Goal: Task Accomplishment & Management: Use online tool/utility

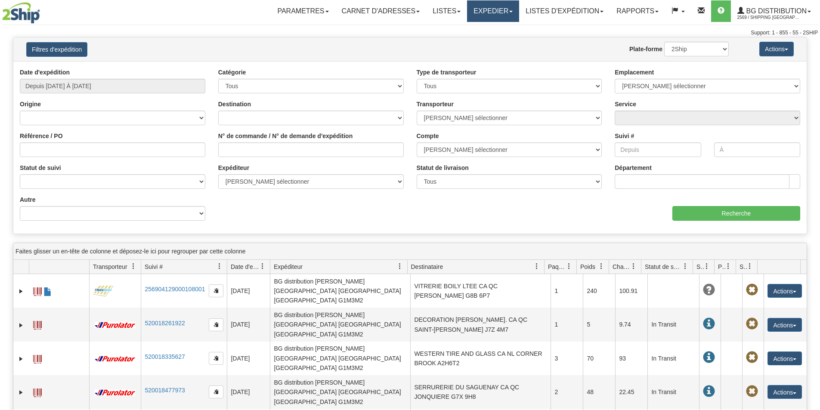
click at [496, 11] on link "Expedier" at bounding box center [493, 11] width 52 height 22
click at [471, 31] on span "Expedition" at bounding box center [473, 30] width 28 height 7
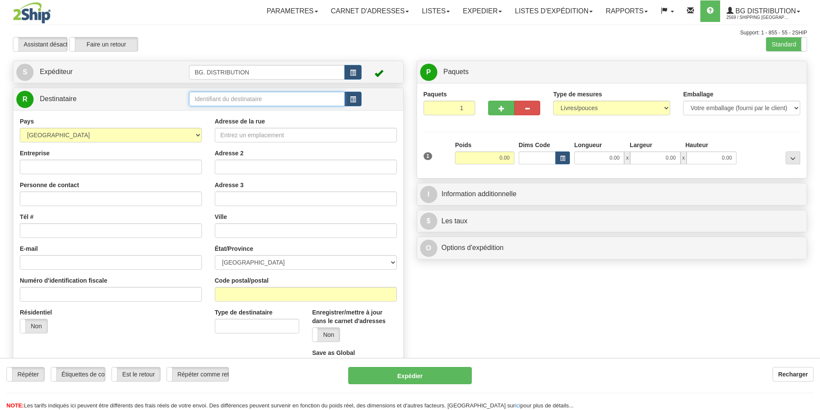
click at [219, 96] on input "text" at bounding box center [267, 99] width 156 height 15
click at [221, 114] on div "BG ST_BRUNO" at bounding box center [266, 112] width 148 height 9
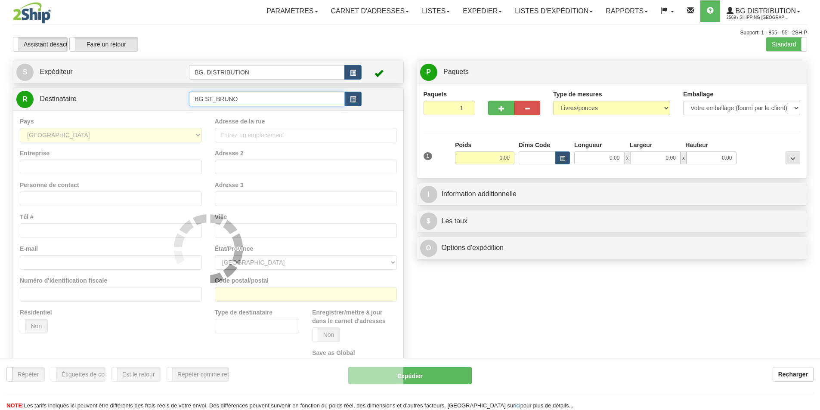
type input "BG ST_BRUNO"
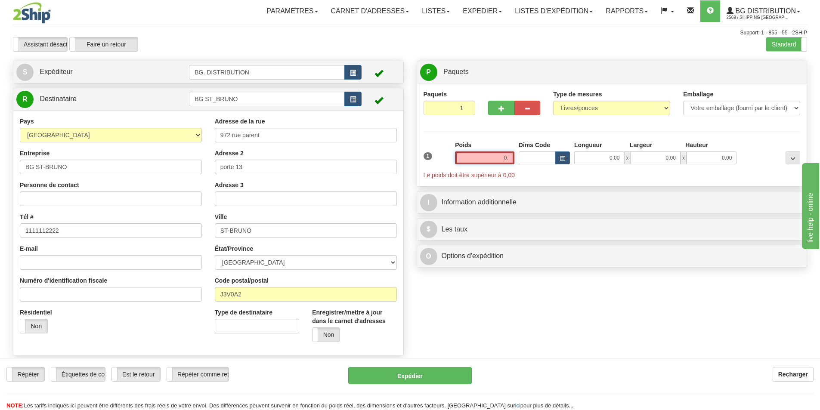
type input "0"
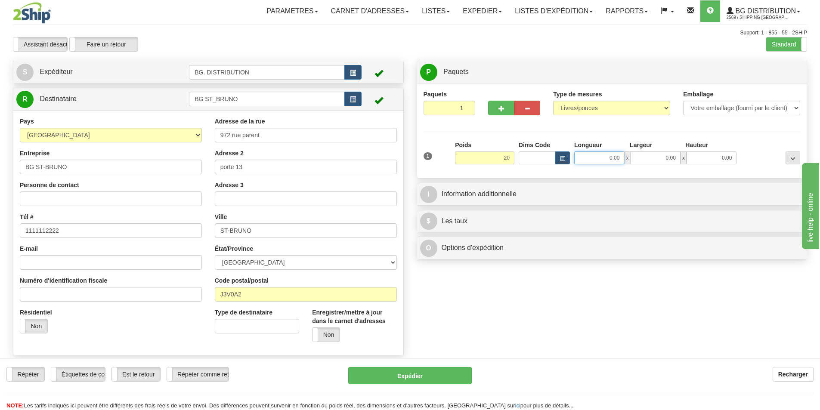
type input "20.00"
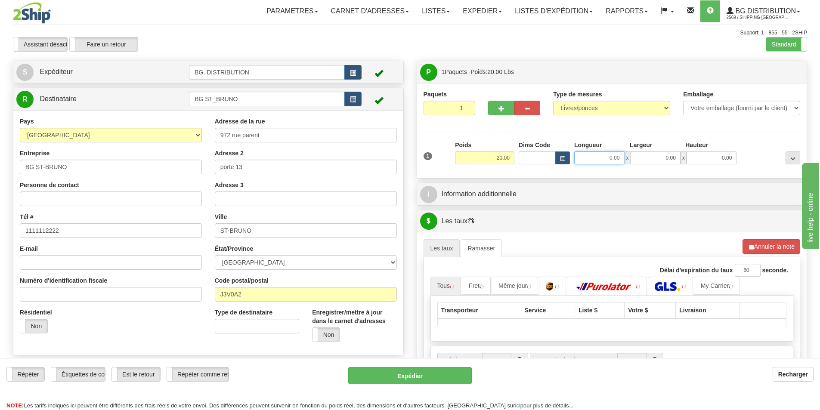
click at [609, 160] on input "0.00" at bounding box center [599, 158] width 50 height 13
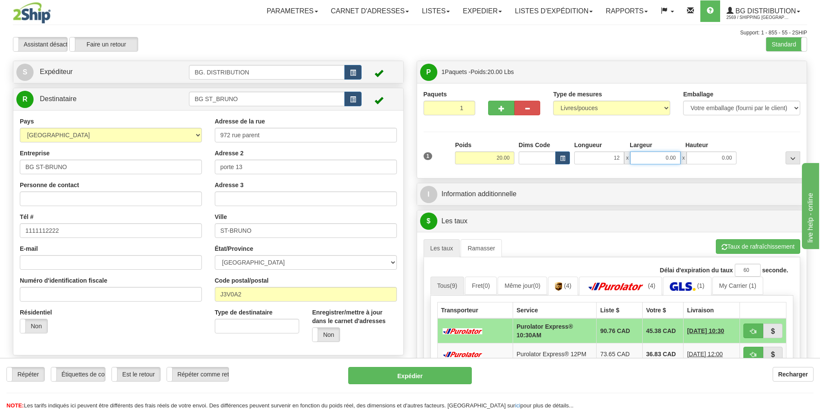
type input "12.00"
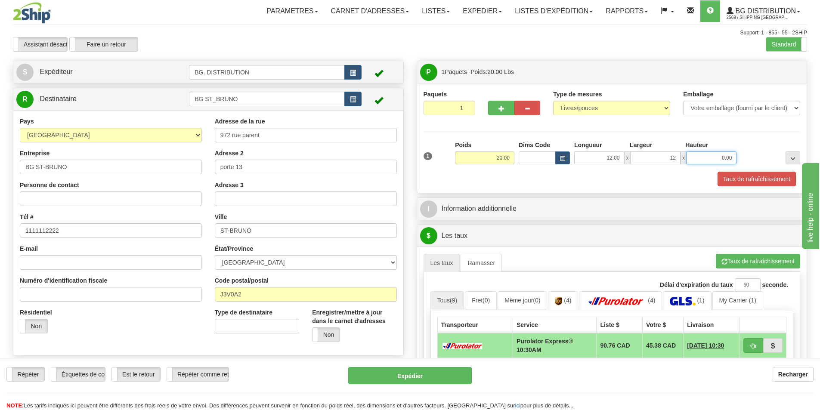
type input "12.00"
type input "13.00"
drag, startPoint x: 558, startPoint y: 196, endPoint x: 556, endPoint y: 203, distance: 7.0
click at [558, 196] on div "P Paquets 1 Paquets - Poids: 20.00 Lbs Niveau d'expédition Shipm. Niveau du pac…" at bounding box center [612, 319] width 404 height 517
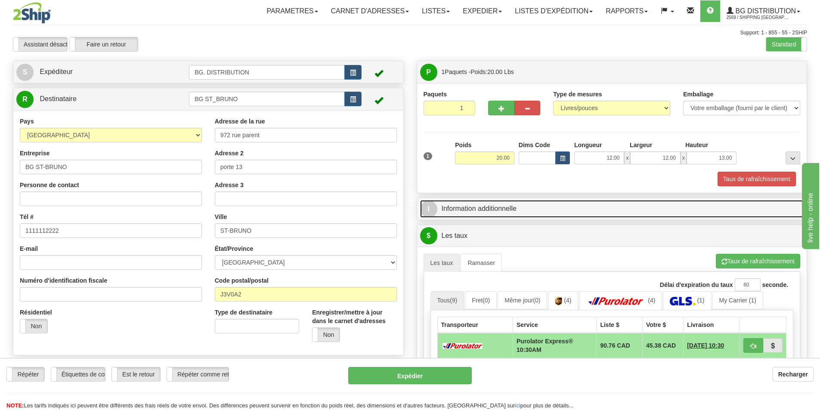
click at [556, 203] on link "I Information additionnelle" at bounding box center [612, 209] width 384 height 18
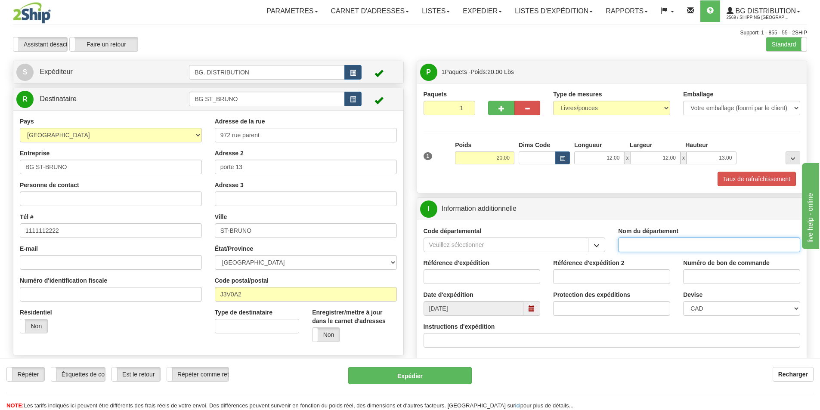
click at [650, 245] on input "Nom du département" at bounding box center [709, 245] width 182 height 15
type input "."
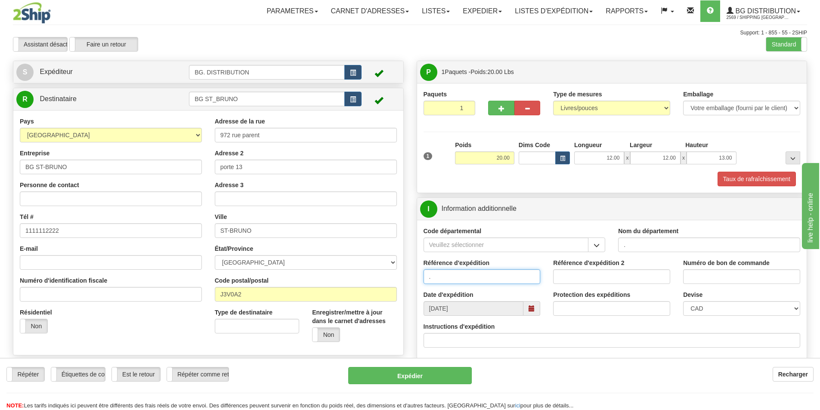
type input "."
type input ".."
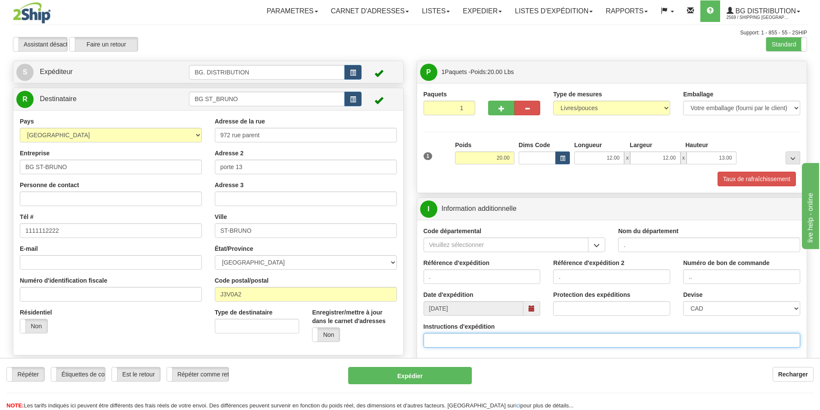
click at [478, 341] on input "Instructions d'expédition" at bounding box center [612, 340] width 377 height 15
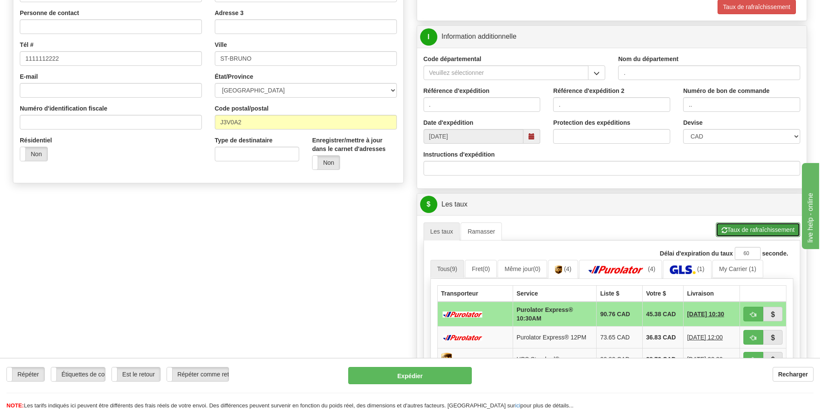
click at [737, 225] on button "Taux de rafraîchissement" at bounding box center [758, 230] width 84 height 15
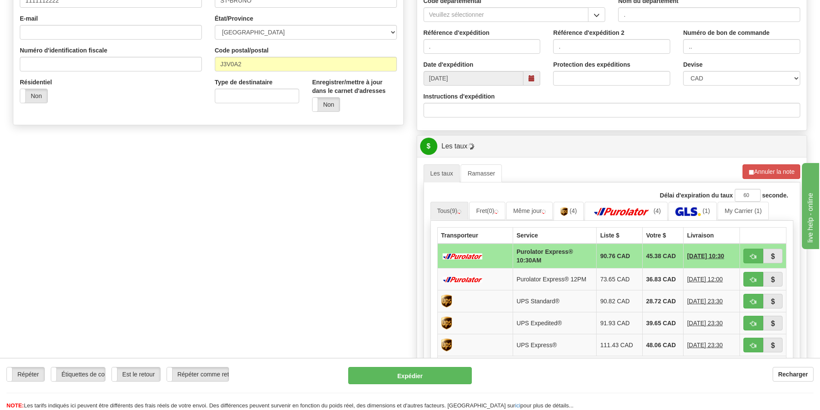
scroll to position [344, 0]
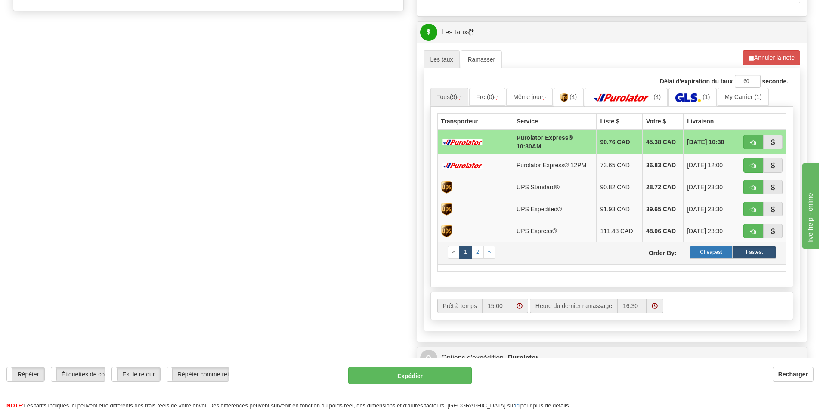
click at [704, 249] on label "Cheapest" at bounding box center [711, 252] width 43 height 13
click at [714, 251] on label "Cheapest" at bounding box center [711, 252] width 43 height 13
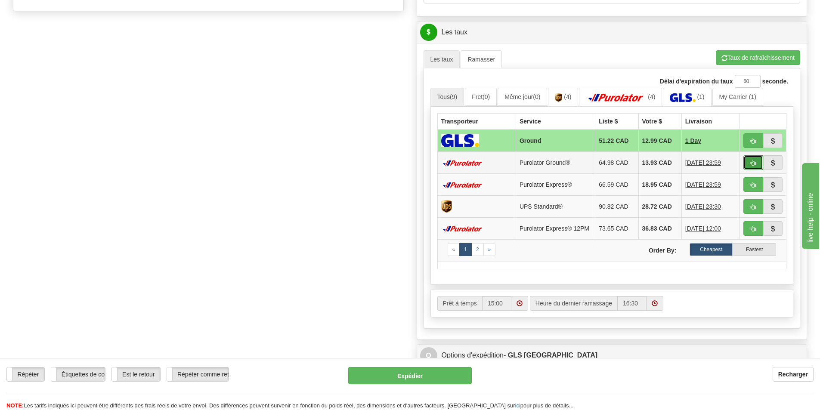
click at [750, 159] on button "button" at bounding box center [754, 162] width 20 height 15
type input "260"
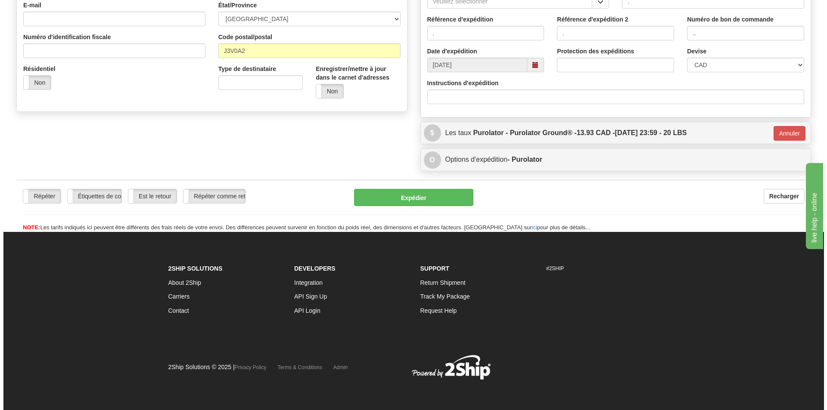
scroll to position [244, 0]
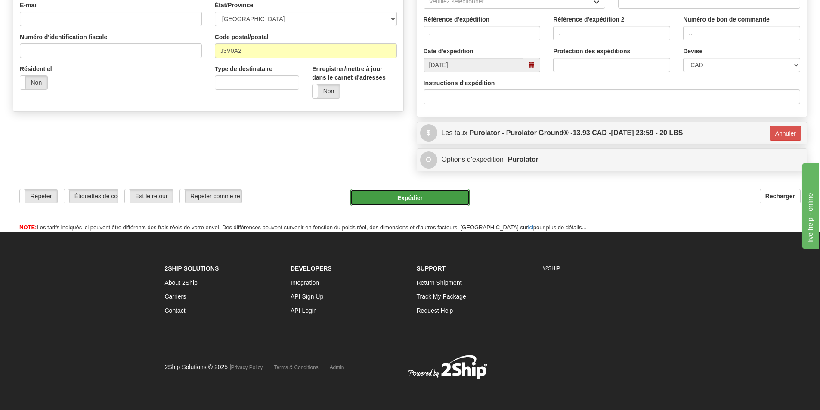
click at [419, 192] on button "Expédier" at bounding box center [410, 197] width 119 height 17
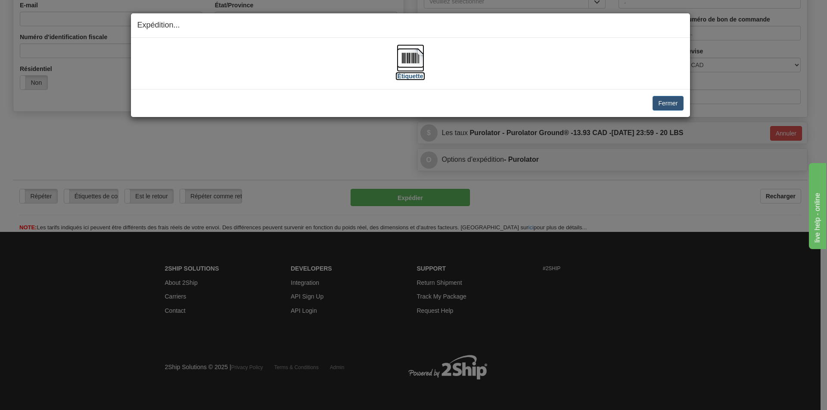
click at [406, 65] on img at bounding box center [411, 58] width 28 height 28
click at [413, 61] on img at bounding box center [411, 58] width 28 height 28
click at [662, 101] on button "Fermer" at bounding box center [667, 103] width 31 height 15
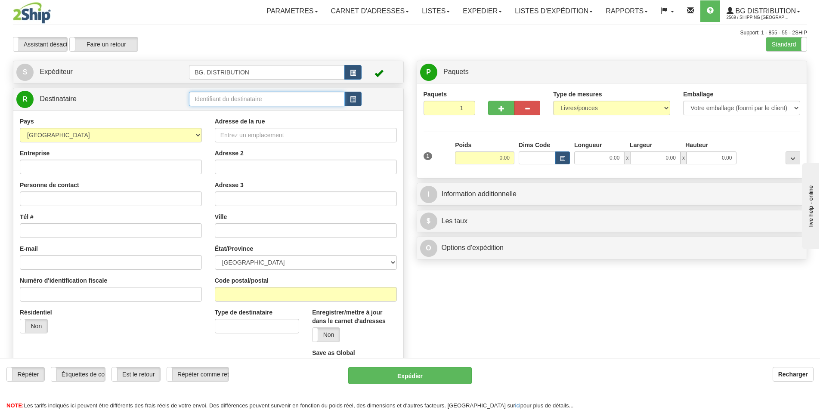
click at [221, 102] on input "text" at bounding box center [267, 99] width 156 height 15
click at [245, 108] on div "BG MTL" at bounding box center [266, 112] width 148 height 9
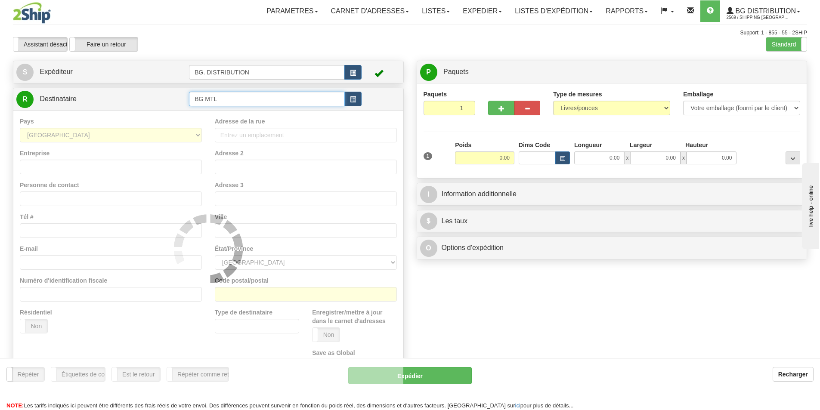
type input "BG MTL"
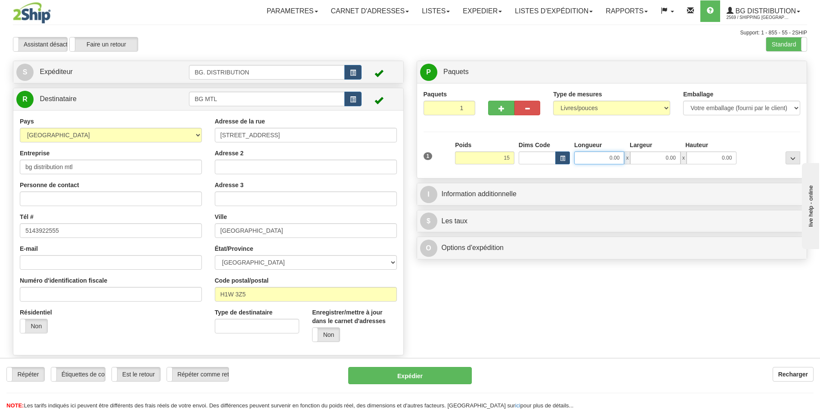
type input "15.00"
click at [613, 157] on input "0.00" at bounding box center [599, 158] width 50 height 13
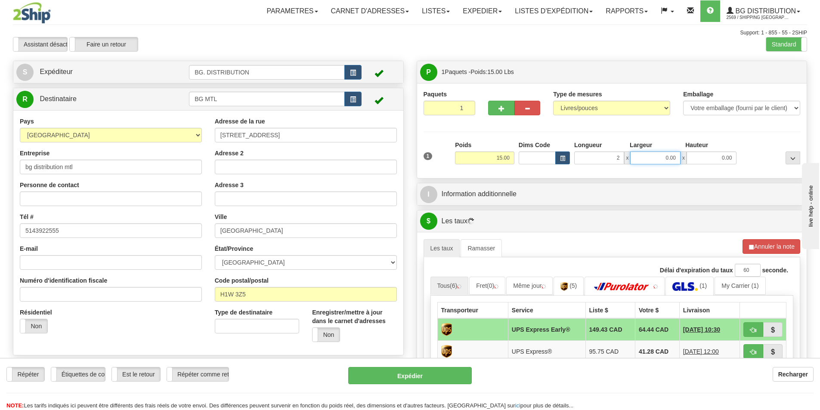
type input "2.00"
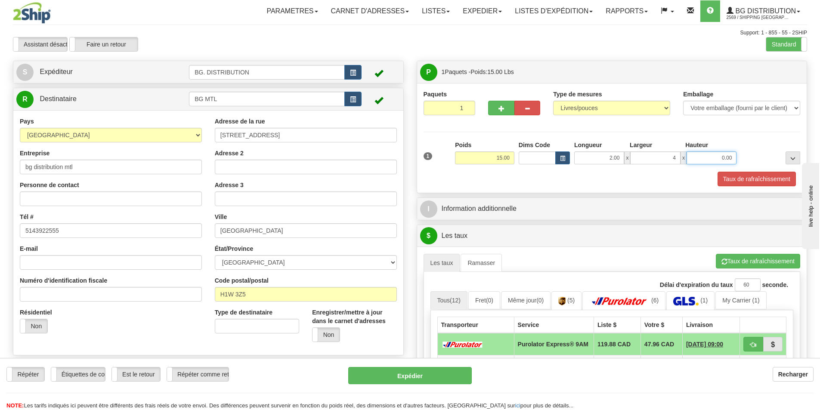
type input "4.00"
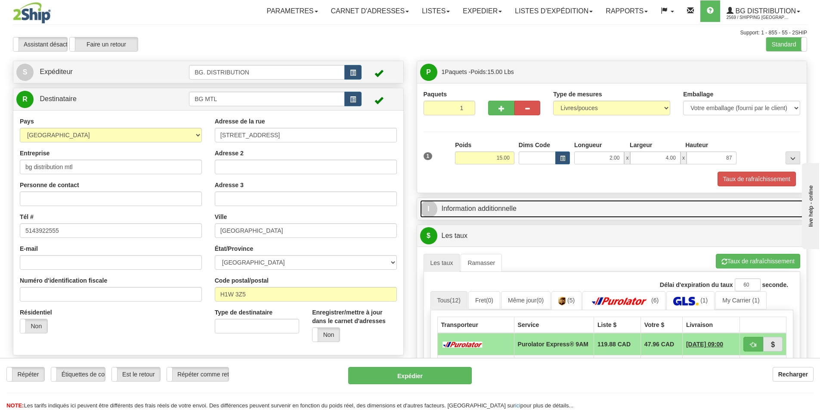
type input "87.00"
click at [537, 202] on link "I Information additionnelle" at bounding box center [612, 209] width 384 height 18
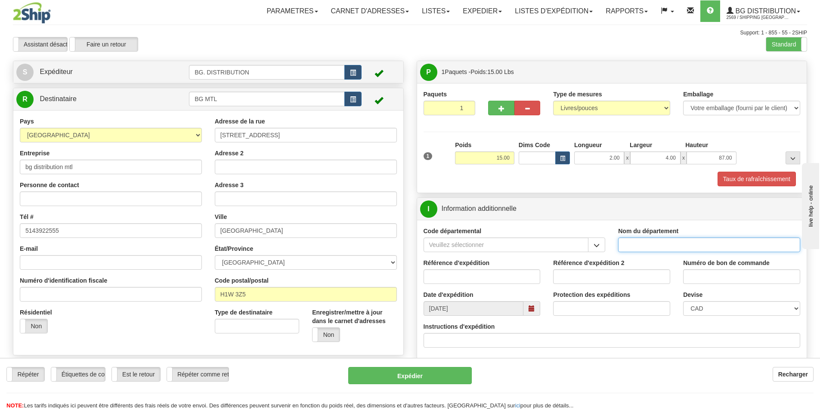
click at [654, 245] on input "Nom du département" at bounding box center [709, 245] width 182 height 15
type input "."
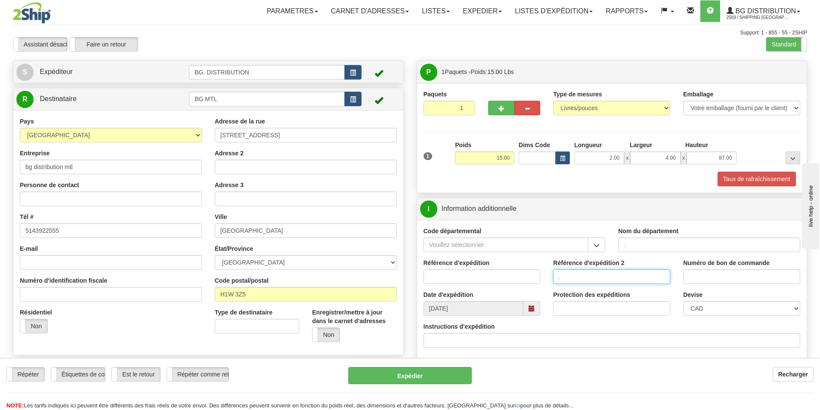
type input "."
click at [515, 282] on input "Référence d'expédition" at bounding box center [482, 277] width 117 height 15
type input "."
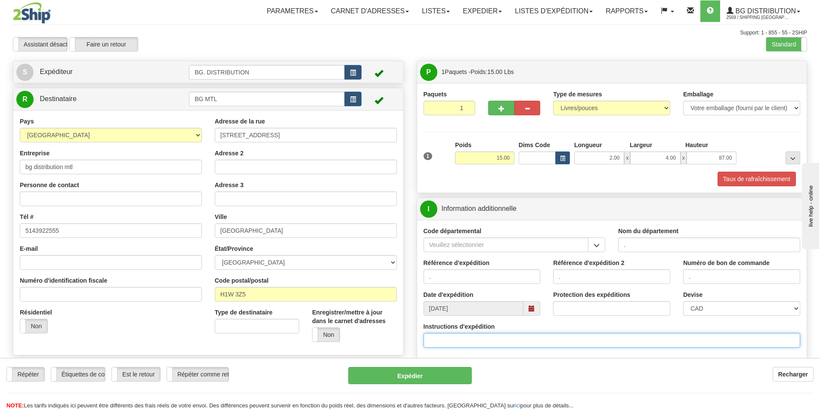
click at [428, 345] on input "Instructions d'expédition" at bounding box center [612, 340] width 377 height 15
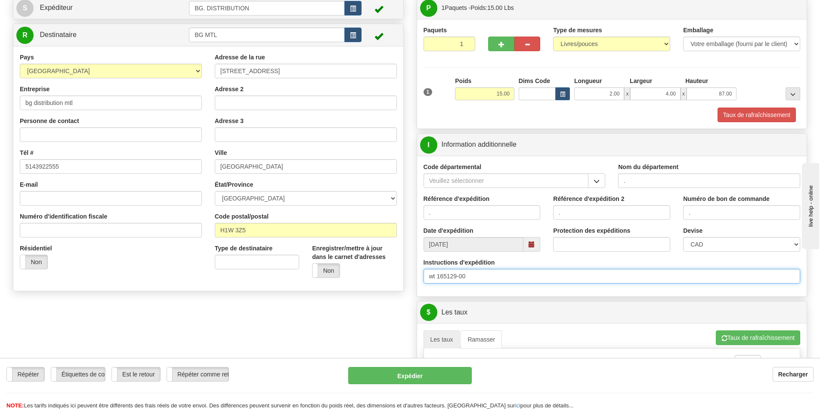
scroll to position [129, 0]
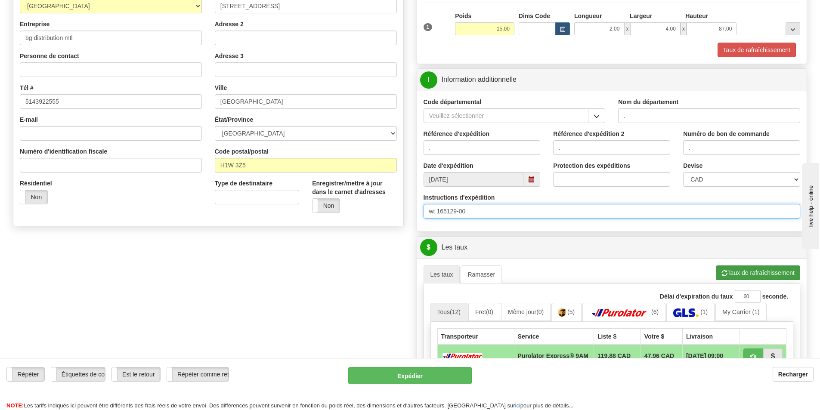
type input "wt 165129-00"
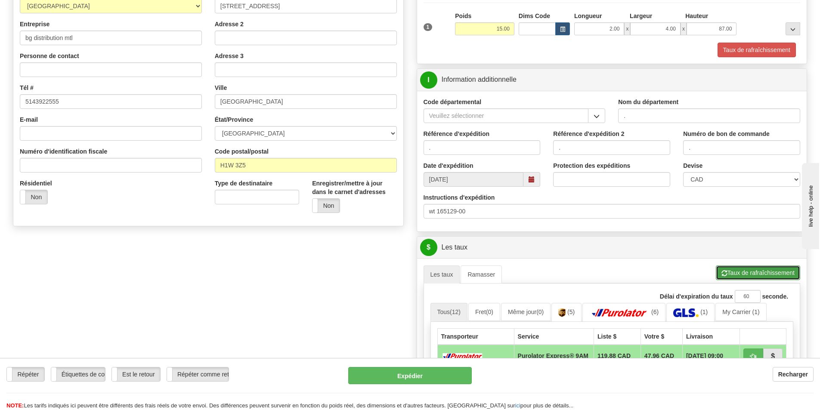
click at [729, 273] on button "Taux de rafraîchissement" at bounding box center [758, 273] width 84 height 15
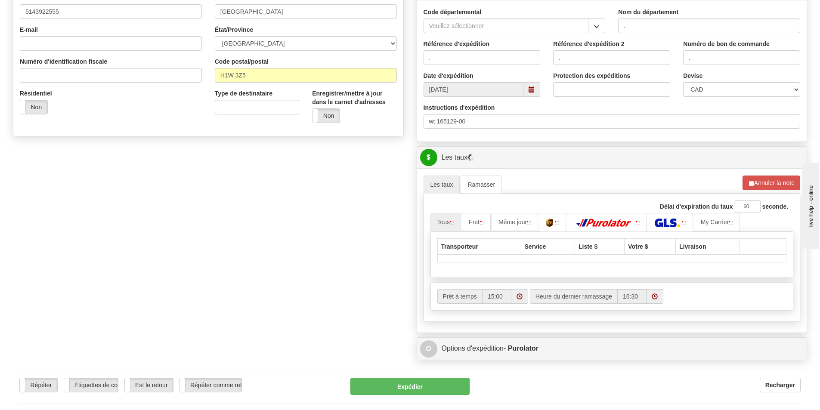
scroll to position [301, 0]
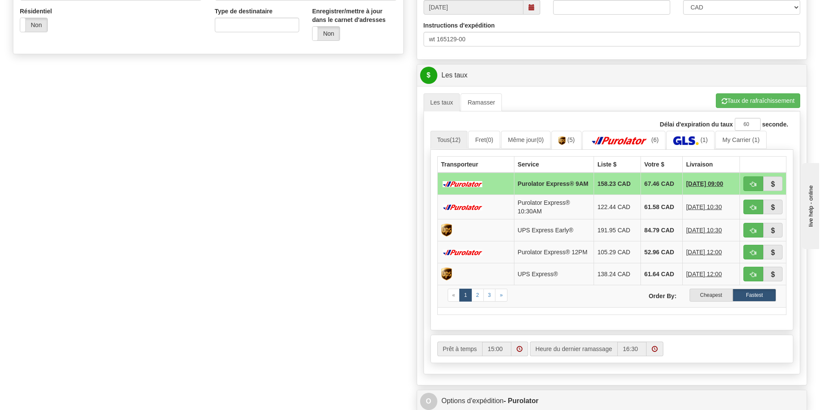
click at [717, 302] on label "Cheapest" at bounding box center [711, 295] width 43 height 13
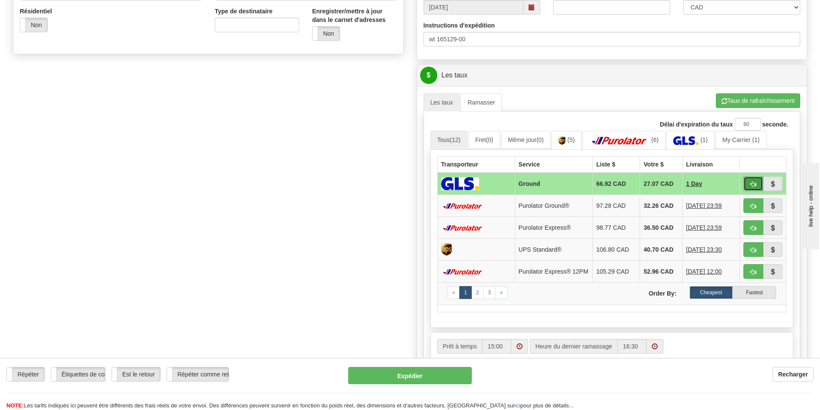
click at [754, 187] on span "button" at bounding box center [754, 185] width 6 height 6
type input "1"
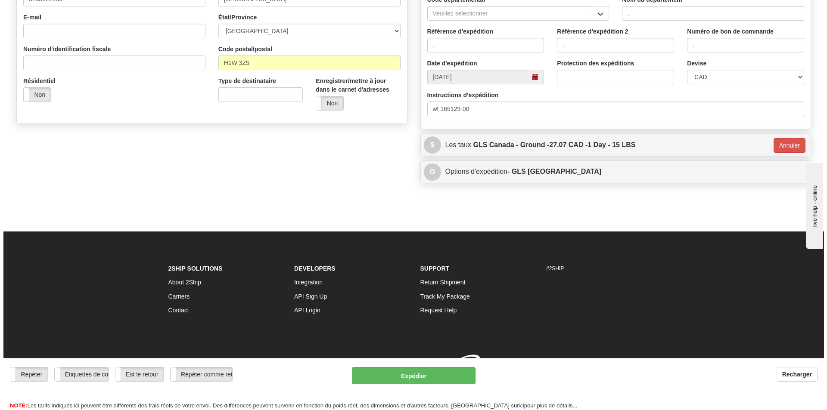
scroll to position [244, 0]
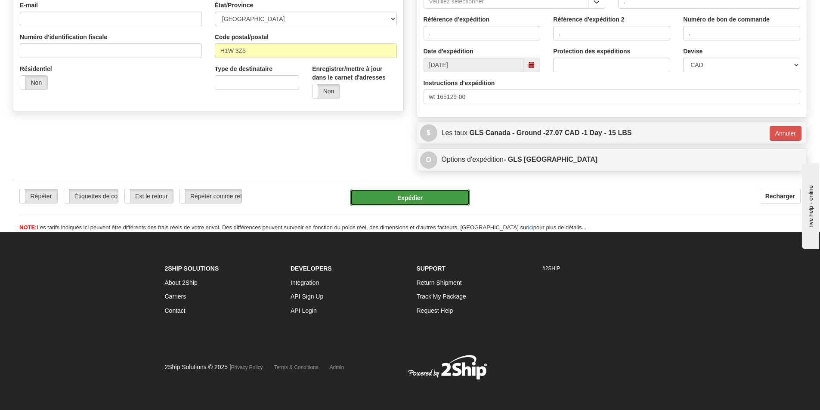
click at [402, 200] on button "Expédier" at bounding box center [410, 197] width 119 height 17
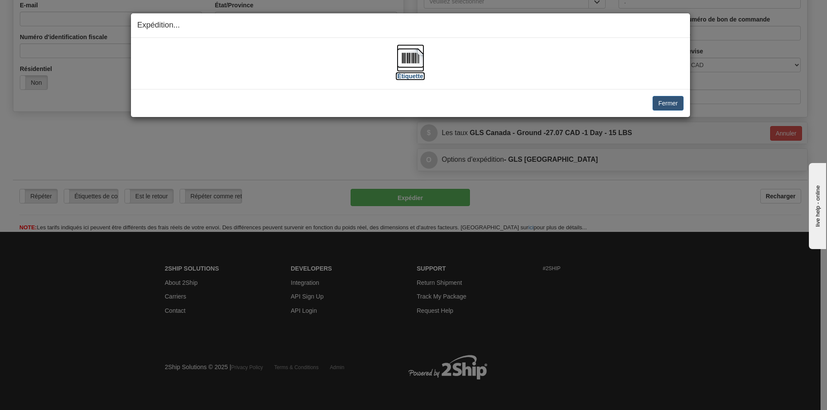
click at [415, 60] on img at bounding box center [411, 58] width 28 height 28
click at [670, 104] on button "Fermer" at bounding box center [667, 103] width 31 height 15
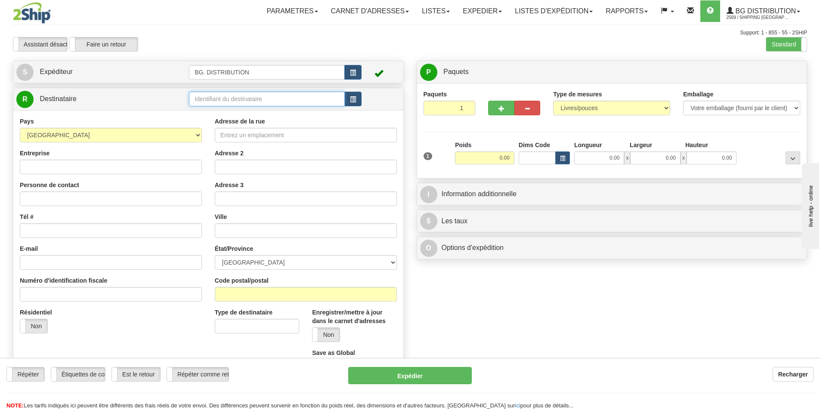
click at [241, 104] on input "text" at bounding box center [267, 99] width 156 height 15
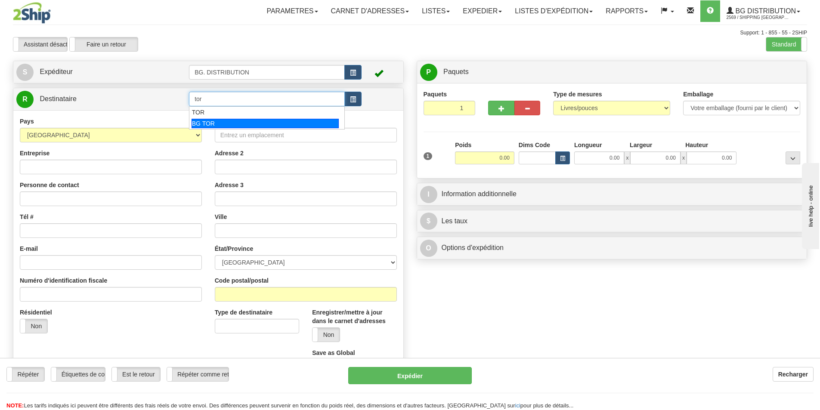
click at [262, 126] on div "BG TOR" at bounding box center [266, 123] width 148 height 9
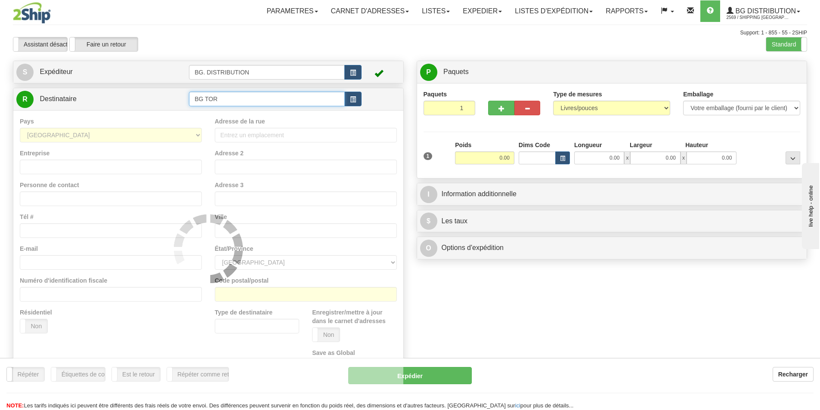
type input "BG TOR"
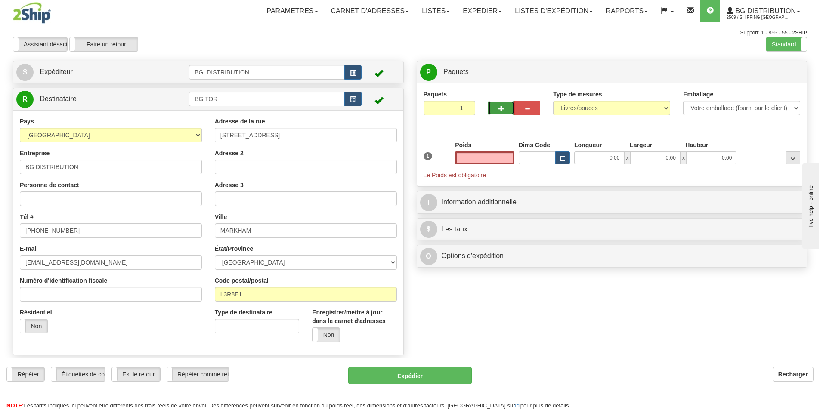
type input "0.00"
click at [494, 113] on button "button" at bounding box center [501, 108] width 26 height 15
type input "2"
click at [780, 74] on span "Niveau du package" at bounding box center [777, 72] width 44 height 6
radio input "true"
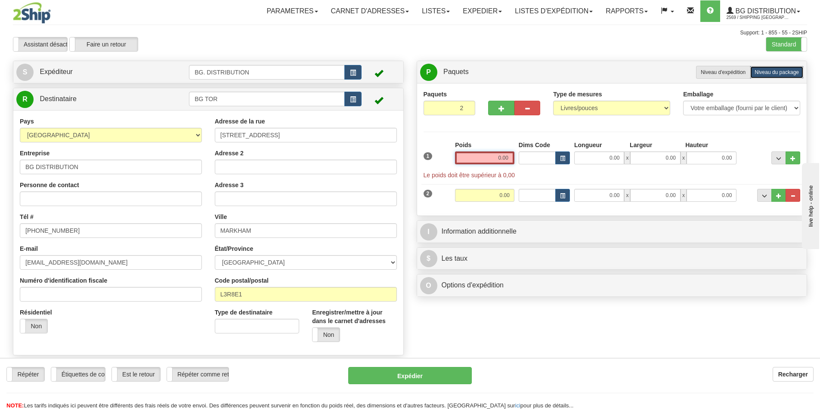
click at [501, 156] on input "0.00" at bounding box center [484, 158] width 59 height 13
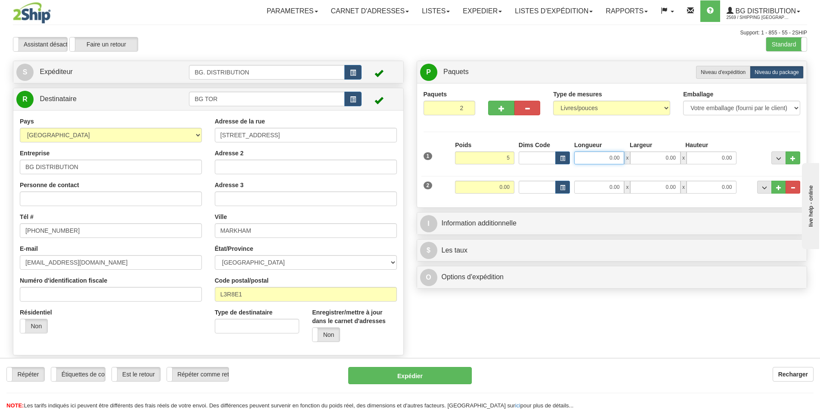
type input "5.00"
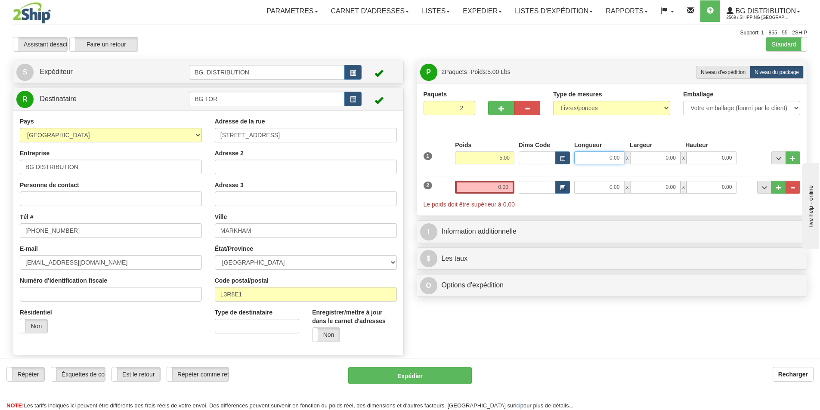
click at [583, 158] on input "0.00" at bounding box center [599, 158] width 50 height 13
type input "0.00"
click at [493, 183] on input "0.00" at bounding box center [484, 187] width 59 height 13
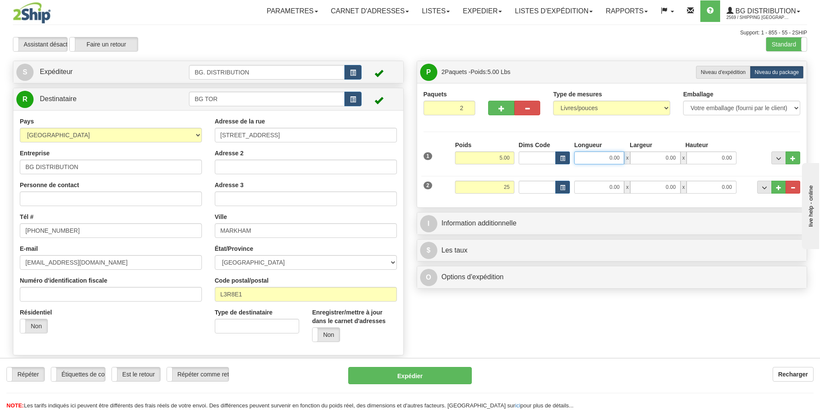
type input "25.00"
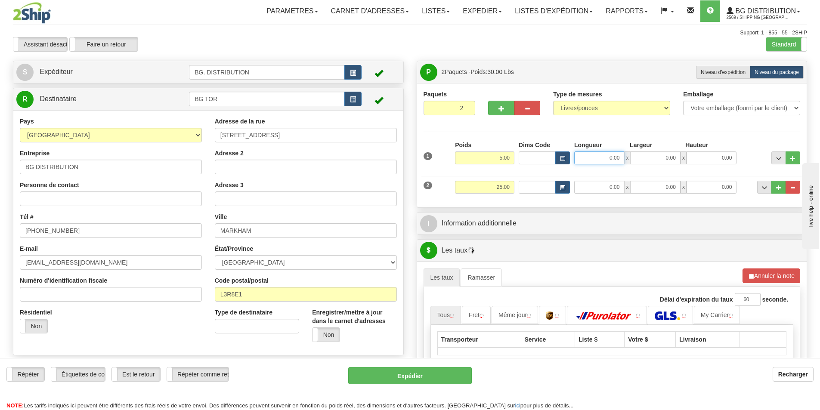
click at [602, 154] on input "0.00" at bounding box center [599, 158] width 50 height 13
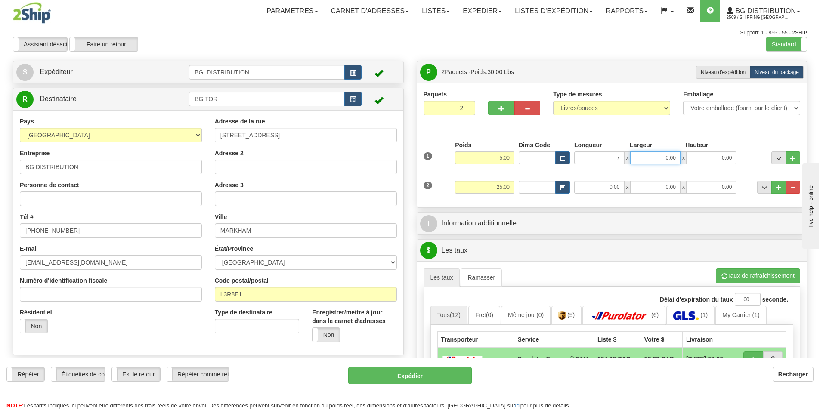
type input "7.00"
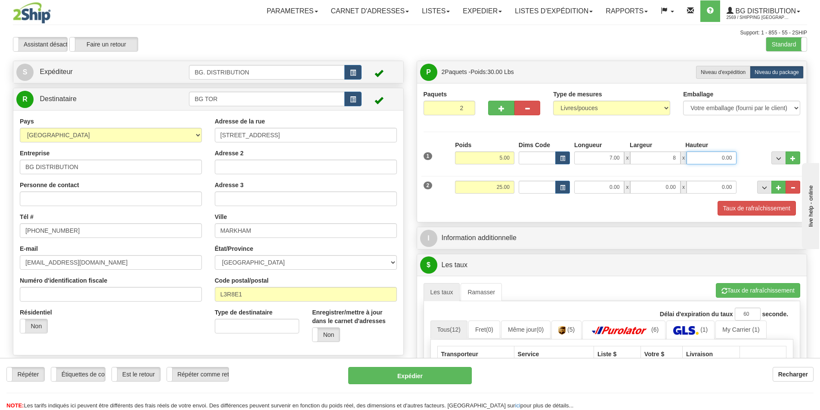
type input "8.00"
type input "5.00"
click at [598, 188] on input "0.00" at bounding box center [599, 187] width 50 height 13
type input "9.00"
type input "16.00"
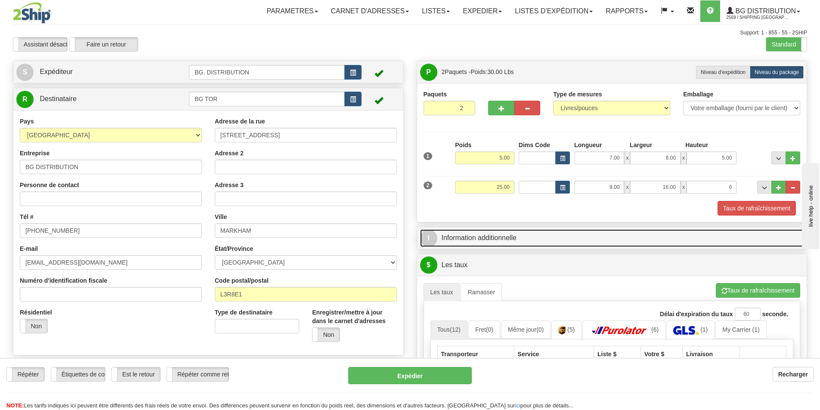
type input "6.00"
click at [495, 242] on link "I Information additionnelle" at bounding box center [612, 239] width 384 height 18
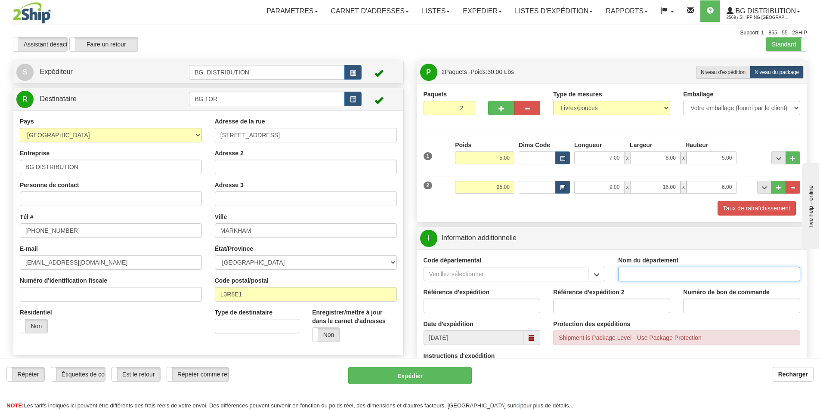
click at [658, 276] on input "Nom du département" at bounding box center [709, 274] width 182 height 15
type input "."
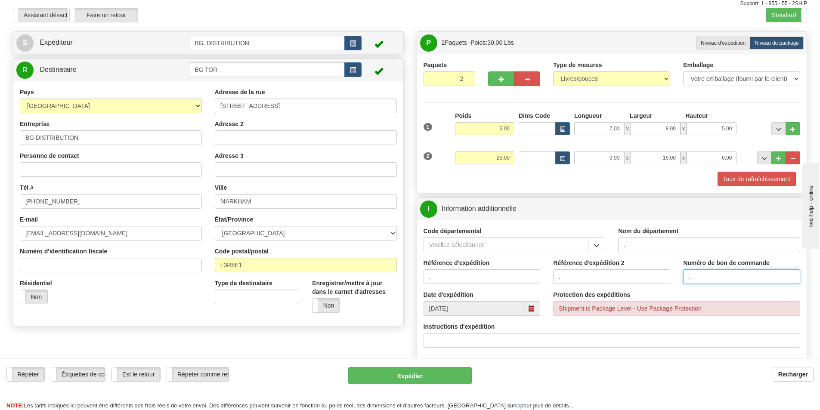
scroll to position [86, 0]
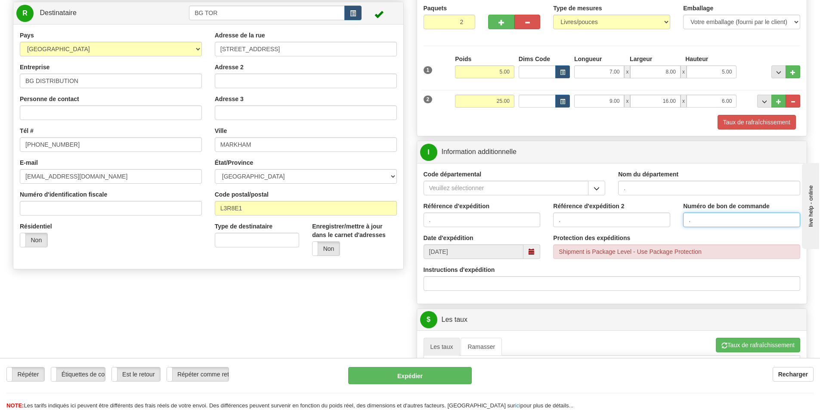
type input "."
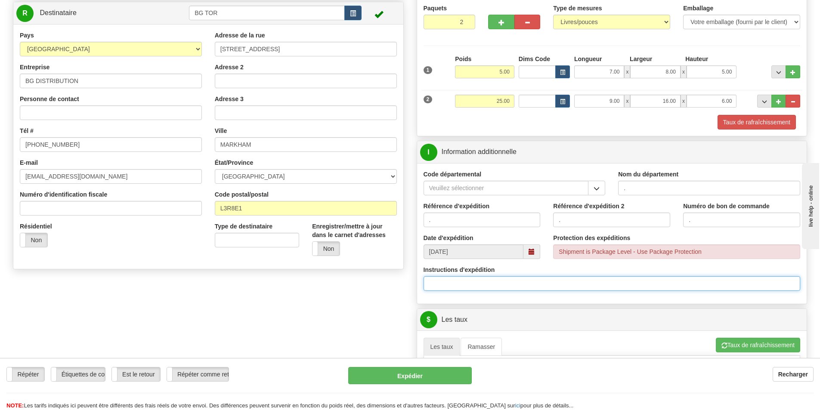
click at [505, 279] on input "Instructions d'expédition" at bounding box center [612, 283] width 377 height 15
type input "1"
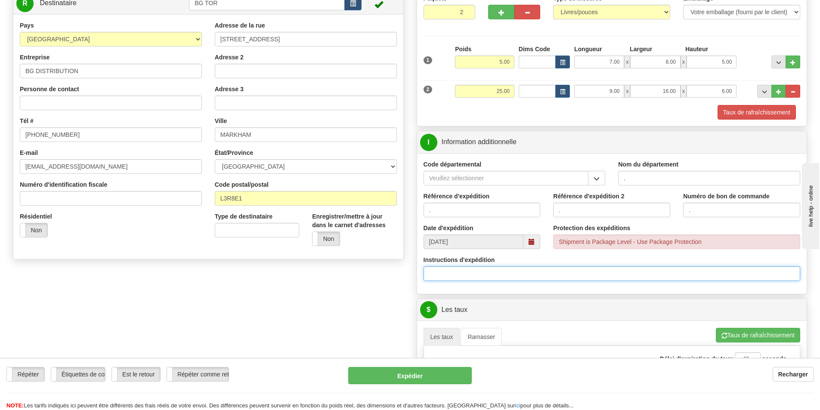
scroll to position [344, 0]
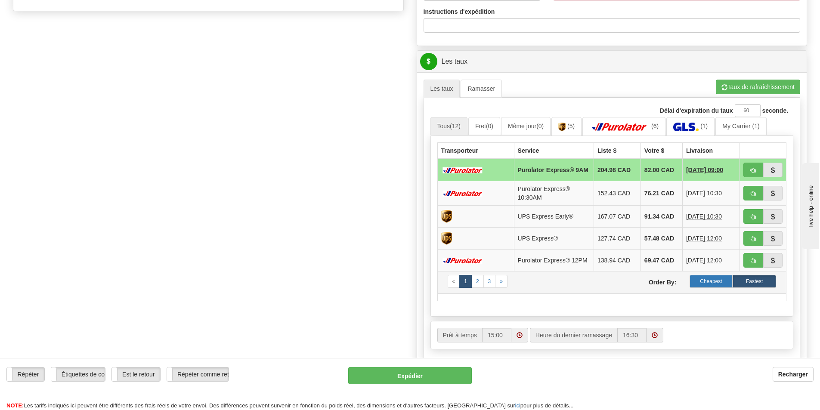
click at [719, 288] on label "Cheapest" at bounding box center [711, 281] width 43 height 13
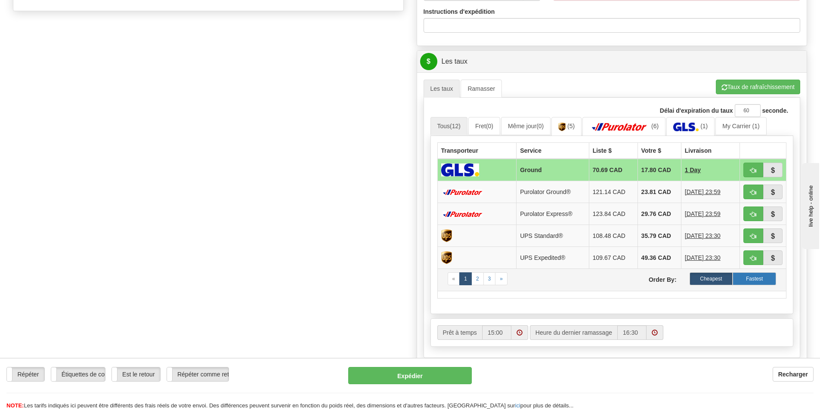
click at [760, 275] on label "Fastest" at bounding box center [754, 279] width 43 height 13
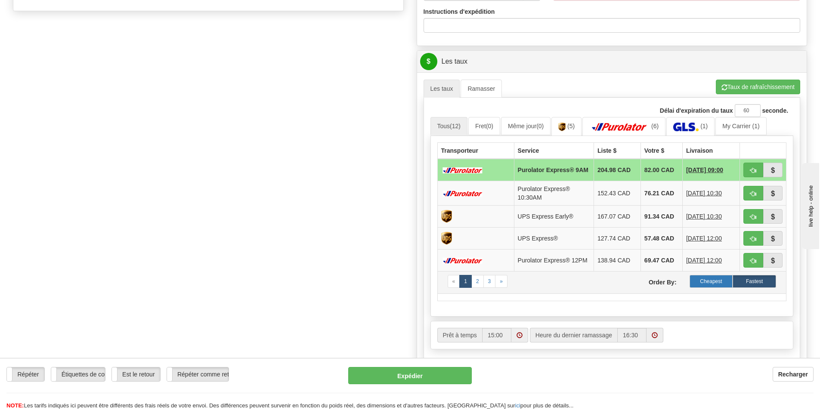
click at [709, 284] on label "Cheapest" at bounding box center [711, 281] width 43 height 13
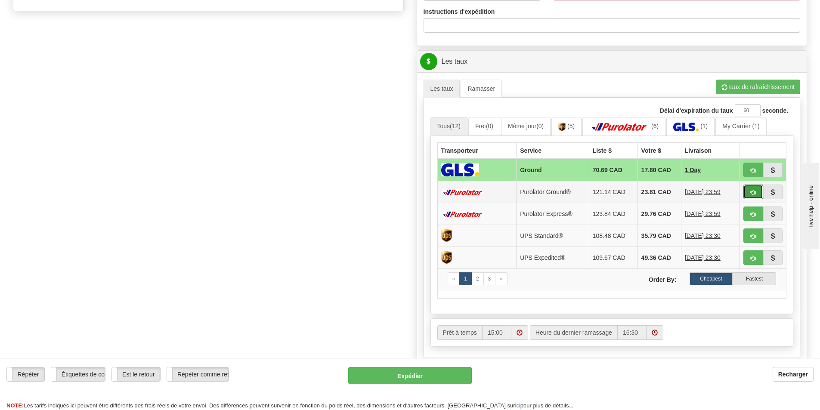
click at [758, 195] on button "button" at bounding box center [754, 192] width 20 height 15
type input "260"
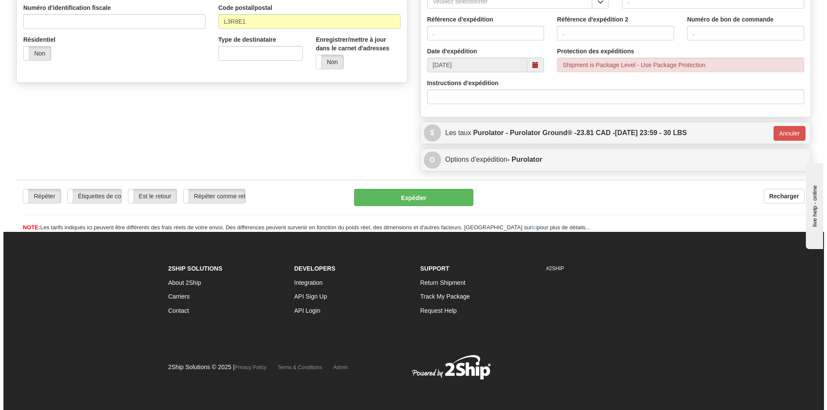
scroll to position [273, 0]
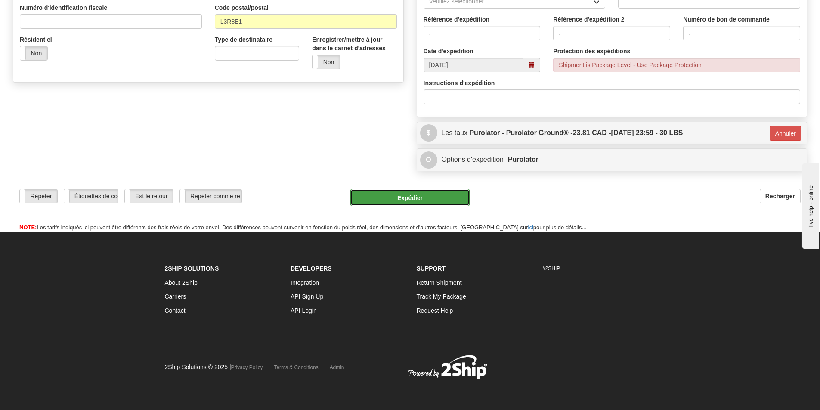
click at [411, 193] on button "Expédier" at bounding box center [410, 197] width 119 height 17
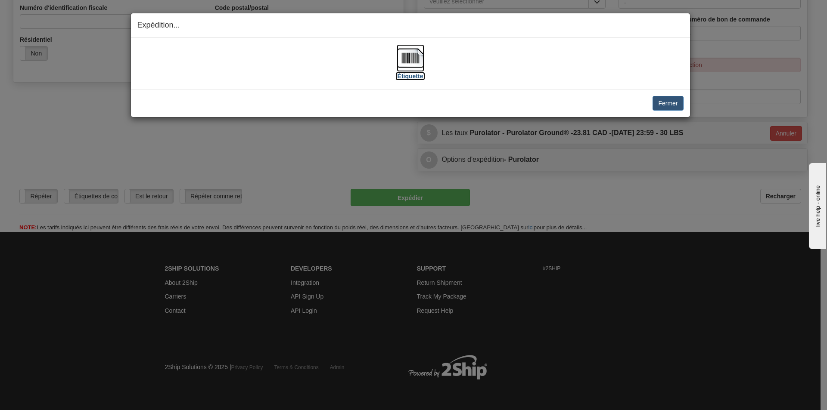
click at [411, 52] on img at bounding box center [411, 58] width 28 height 28
click at [401, 64] on img at bounding box center [411, 58] width 28 height 28
click at [659, 100] on button "Fermer" at bounding box center [667, 103] width 31 height 15
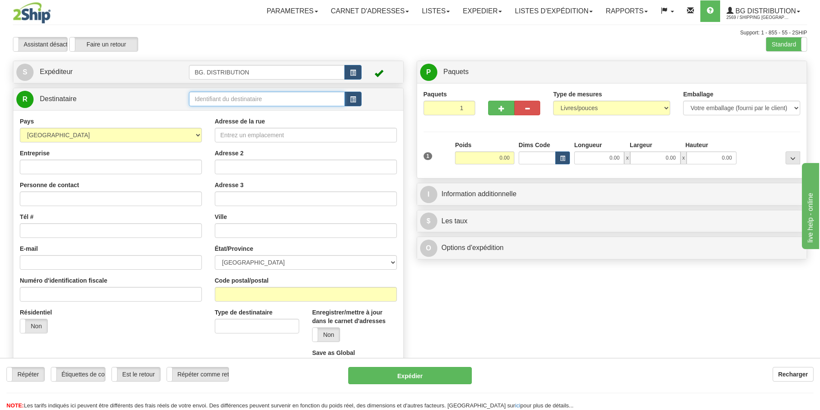
click at [214, 100] on input "text" at bounding box center [267, 99] width 156 height 15
type input "20045"
click button "Supprimer" at bounding box center [0, 0] width 0 height 0
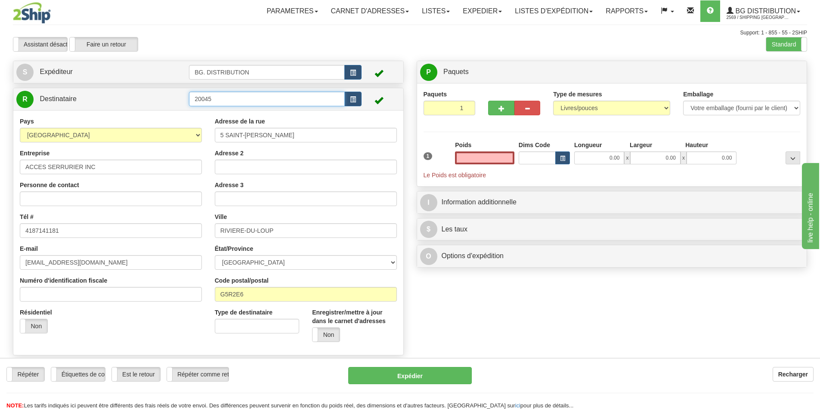
type input "0.00"
click at [227, 98] on input "20045" at bounding box center [267, 99] width 156 height 15
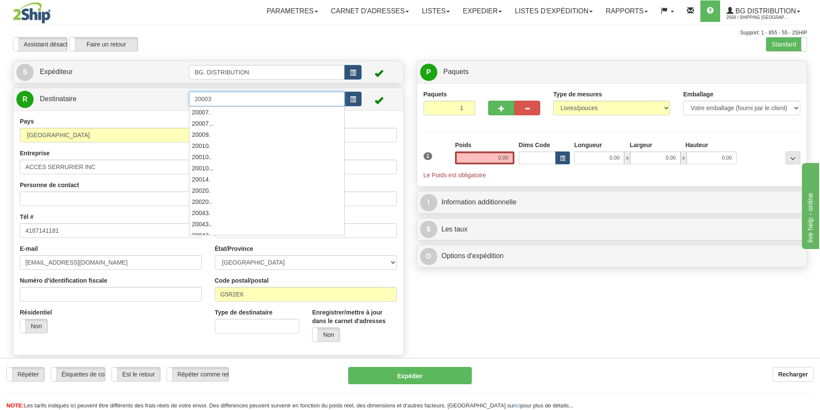
type input "20003"
click button "Supprimer" at bounding box center [0, 0] width 0 height 0
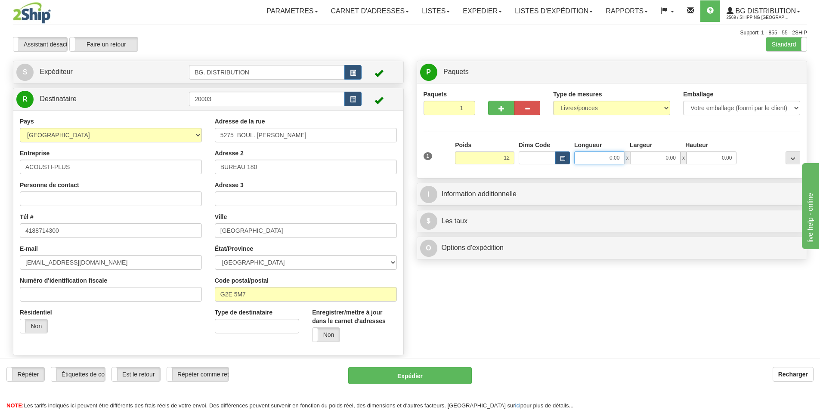
type input "12.00"
click at [602, 156] on input "0.00" at bounding box center [599, 158] width 50 height 13
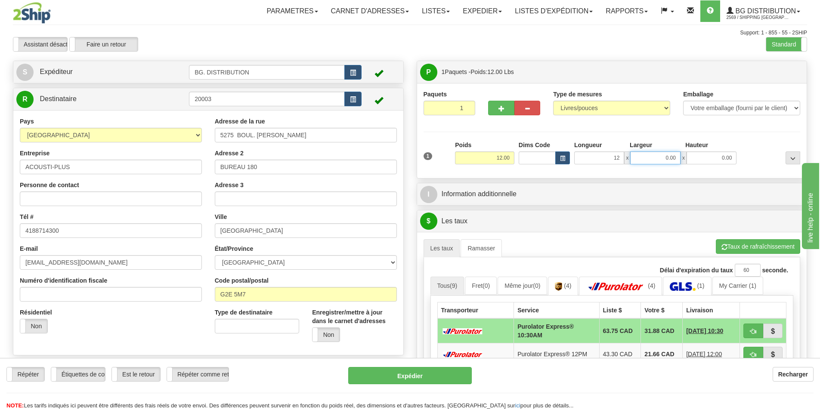
type input "12.00"
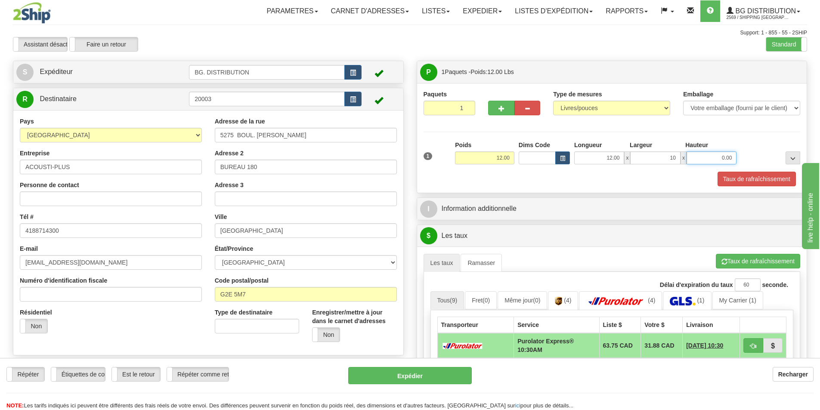
type input "10.00"
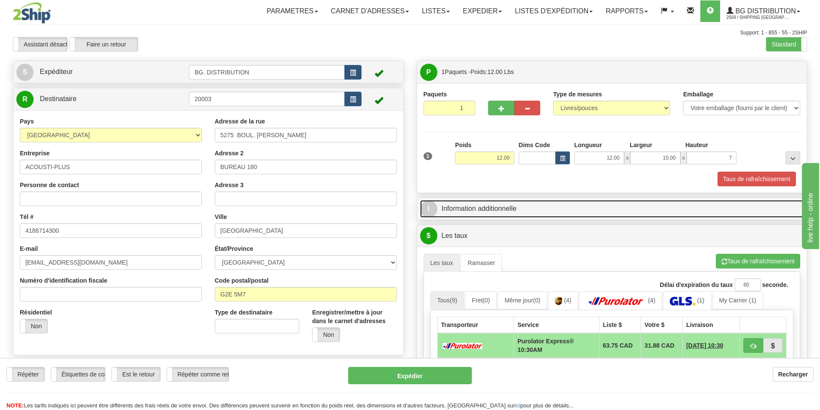
type input "7.00"
click at [537, 203] on link "I Information additionnelle" at bounding box center [612, 209] width 384 height 18
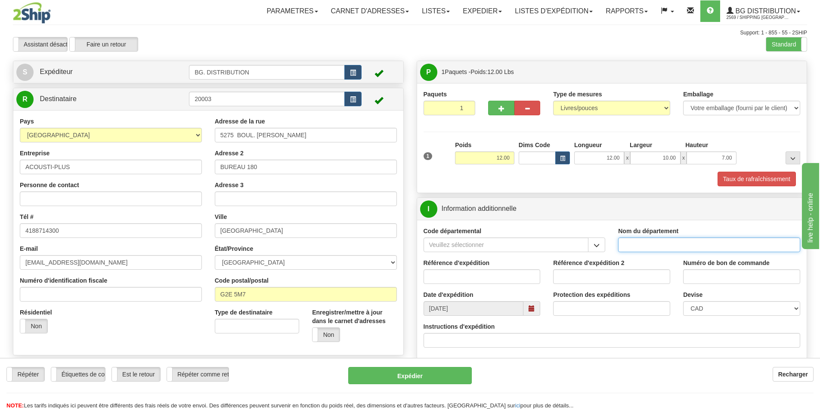
drag, startPoint x: 675, startPoint y: 241, endPoint x: 673, endPoint y: 245, distance: 4.4
click at [673, 245] on input "Nom du département" at bounding box center [709, 245] width 182 height 15
type input "."
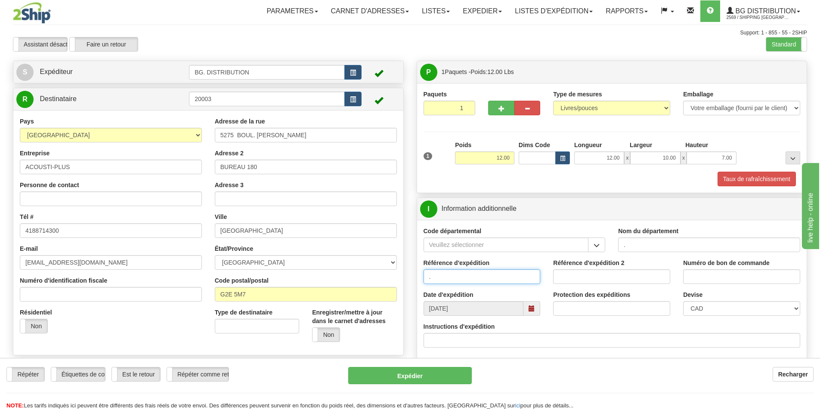
type input "."
type input ".."
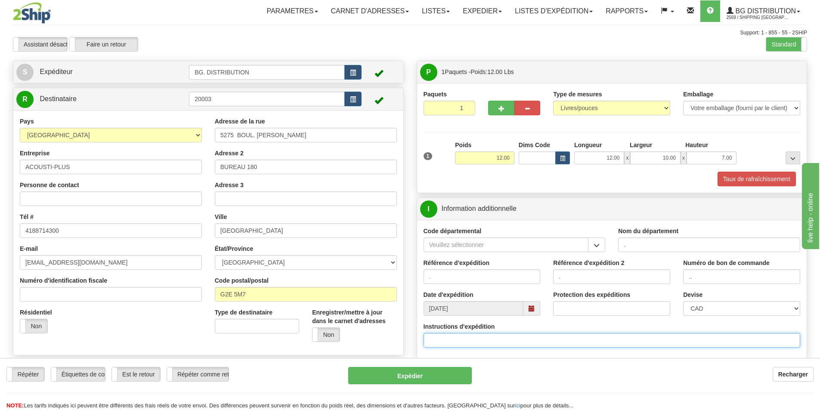
click at [465, 341] on input "Instructions d'expédition" at bounding box center [612, 340] width 377 height 15
type input "30133428-00"
click button "Supprimer" at bounding box center [0, 0] width 0 height 0
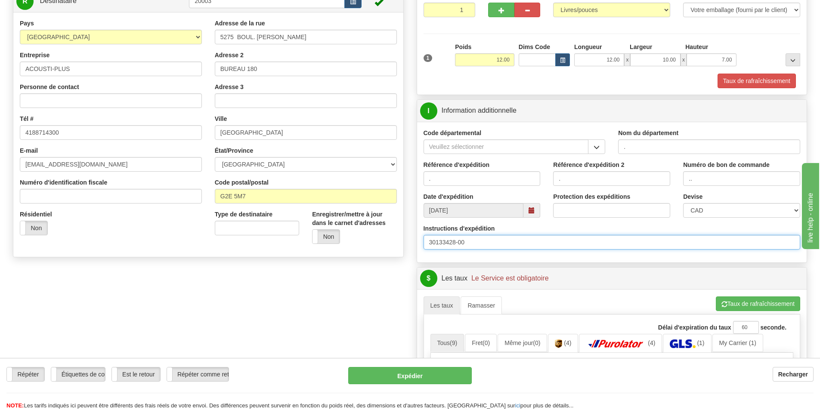
scroll to position [215, 0]
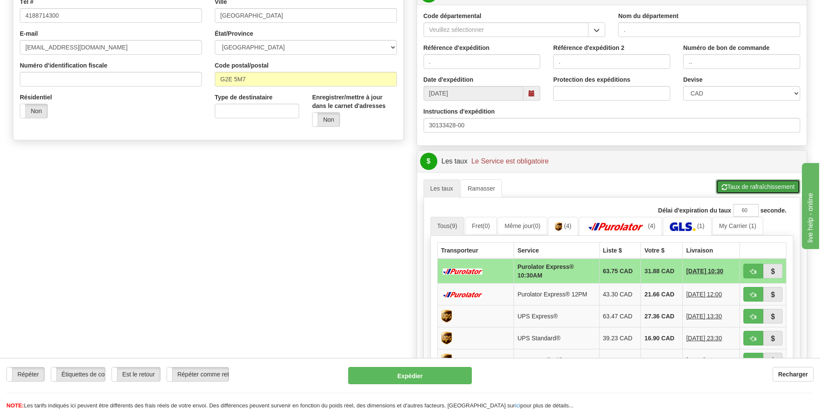
click at [751, 190] on button "Taux de rafraîchissement" at bounding box center [758, 187] width 84 height 15
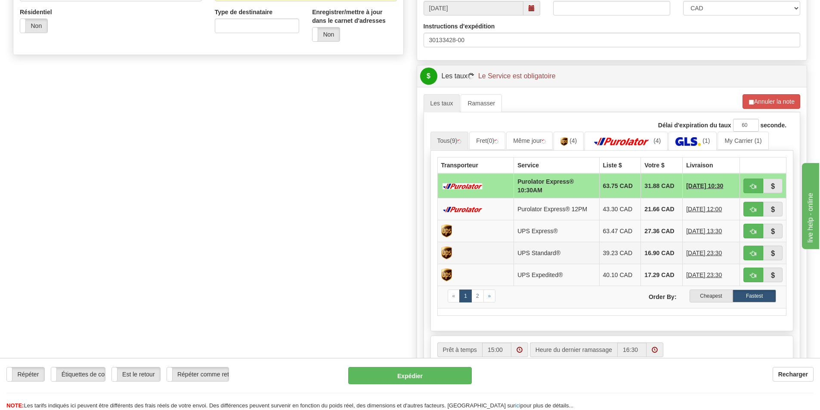
scroll to position [301, 0]
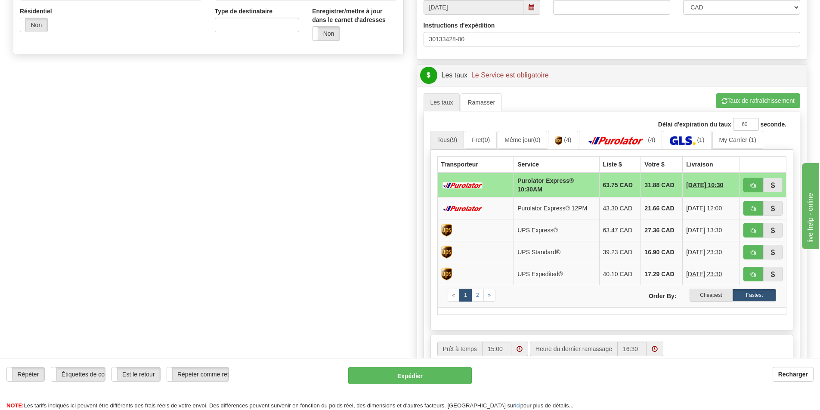
click at [707, 295] on label "Cheapest" at bounding box center [711, 295] width 43 height 13
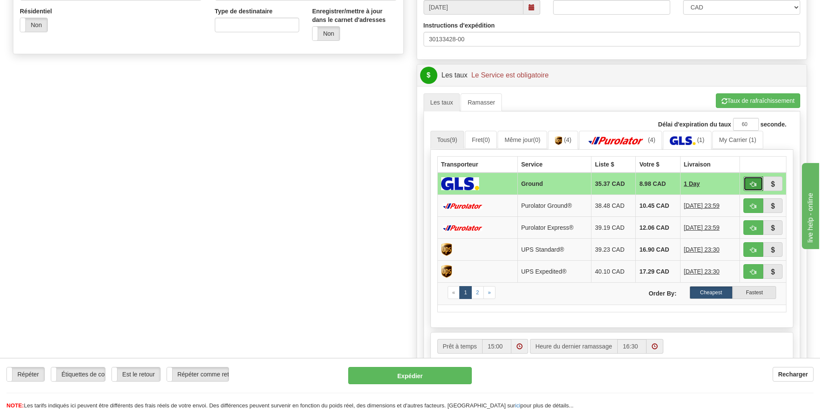
click at [754, 185] on span "button" at bounding box center [754, 185] width 6 height 6
type input "1"
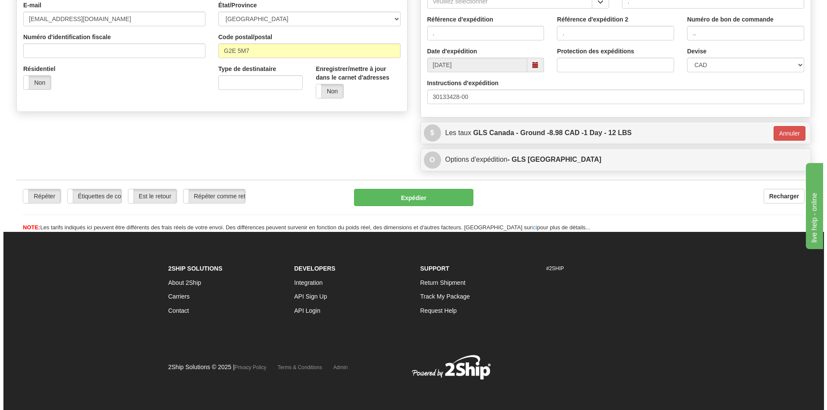
scroll to position [244, 0]
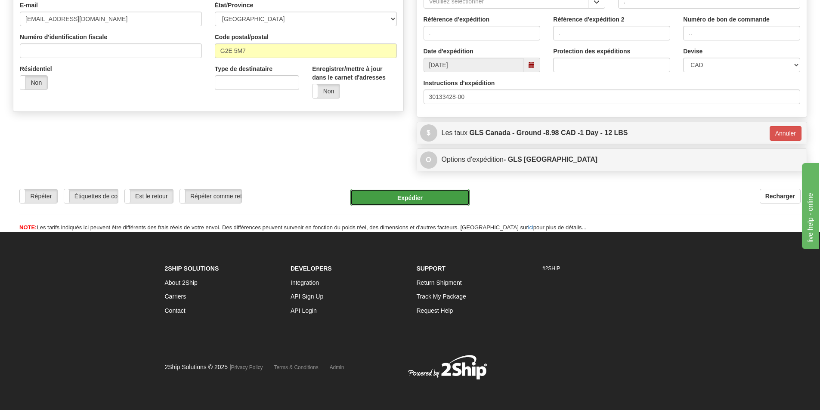
click at [384, 194] on button "Expédier" at bounding box center [410, 197] width 119 height 17
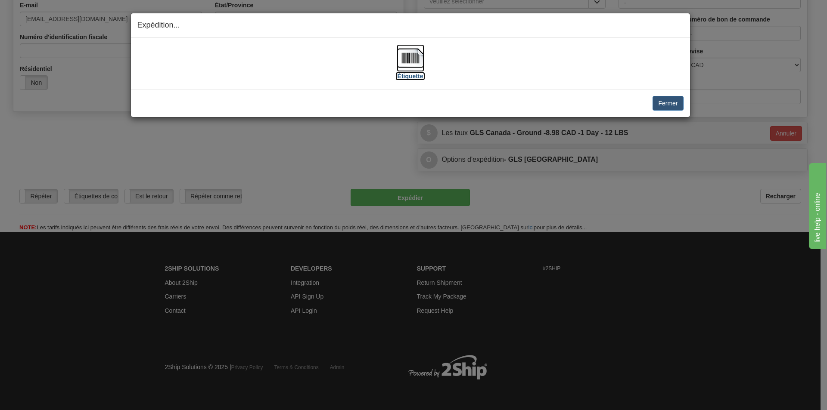
click at [409, 63] on img at bounding box center [411, 58] width 28 height 28
click at [672, 105] on button "Fermer" at bounding box center [667, 103] width 31 height 15
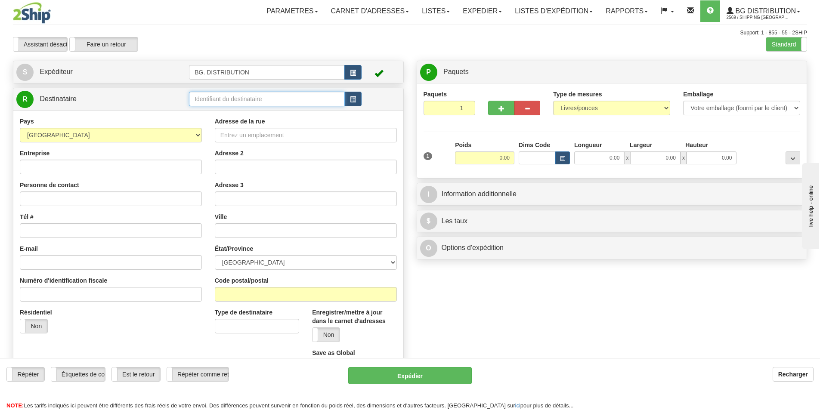
click at [247, 101] on input "text" at bounding box center [267, 99] width 156 height 15
click at [217, 115] on div "bg ott" at bounding box center [266, 112] width 148 height 9
type input "bg ott"
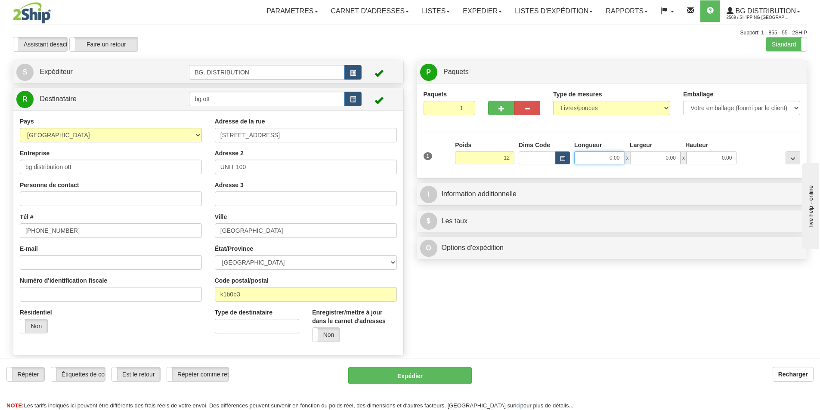
type input "12.00"
click at [600, 158] on input "0.00" at bounding box center [599, 158] width 50 height 13
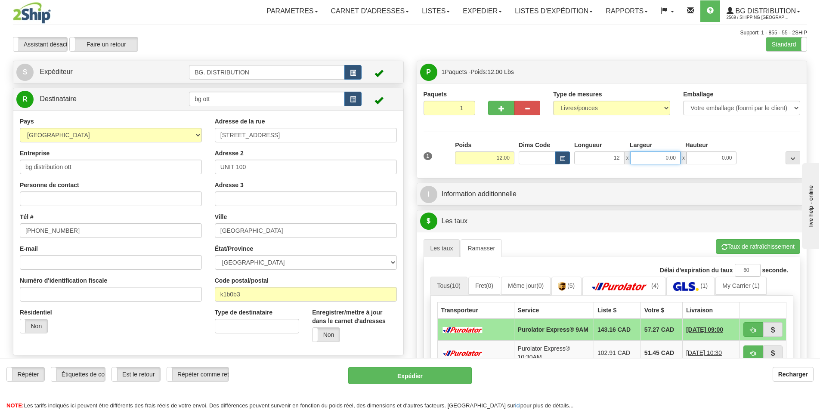
type input "12.00"
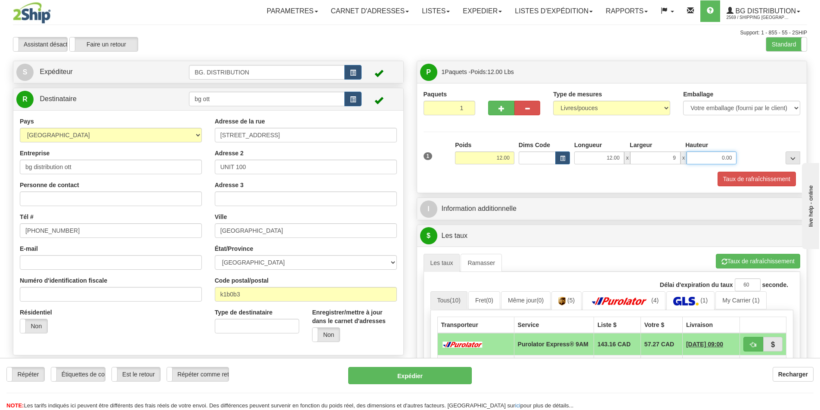
type input "9.00"
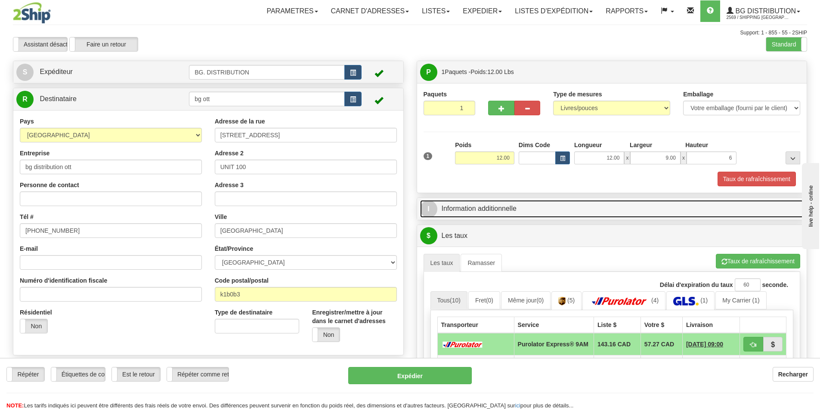
type input "6.00"
click at [508, 203] on link "I Information additionnelle" at bounding box center [612, 209] width 384 height 18
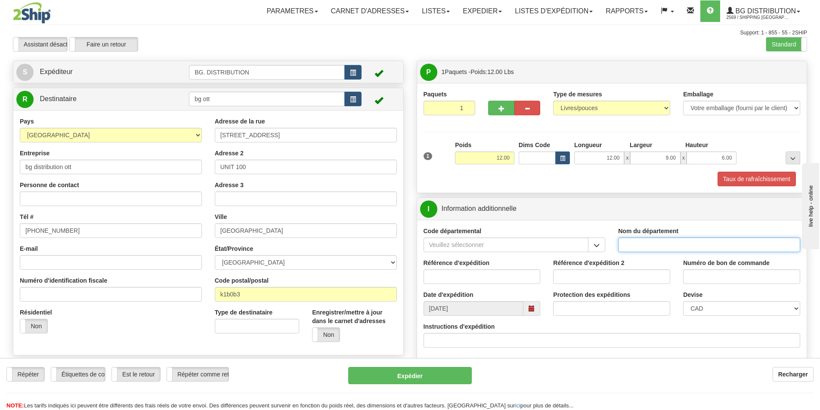
click at [664, 243] on input "Nom du département" at bounding box center [709, 245] width 182 height 15
type input "."
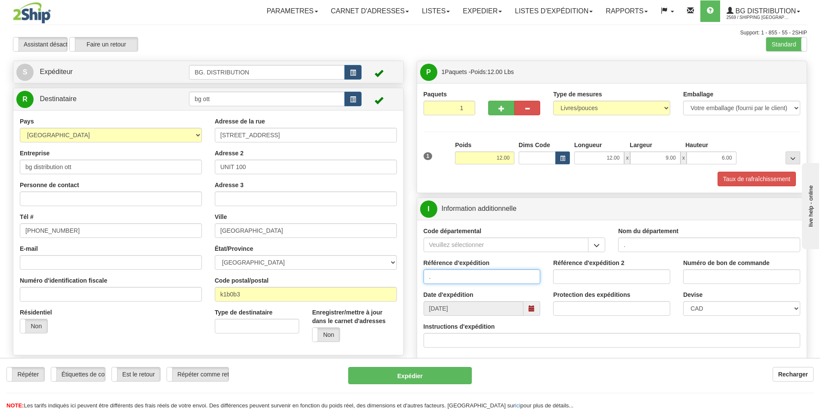
type input "."
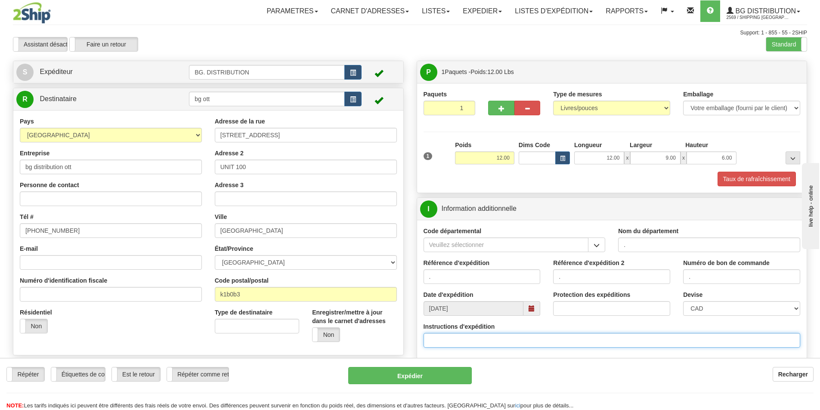
click at [472, 347] on input "Instructions d'expédition" at bounding box center [612, 340] width 377 height 15
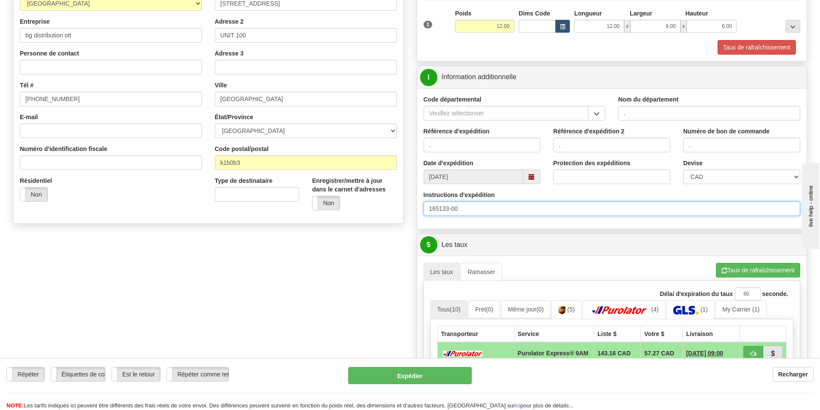
scroll to position [215, 0]
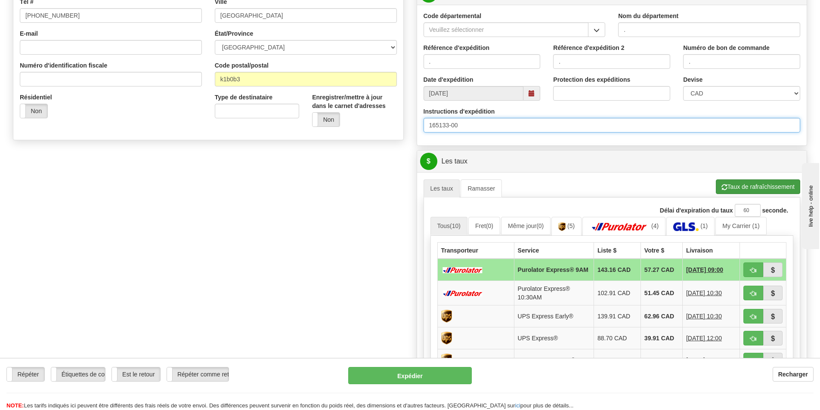
type input "165133-00"
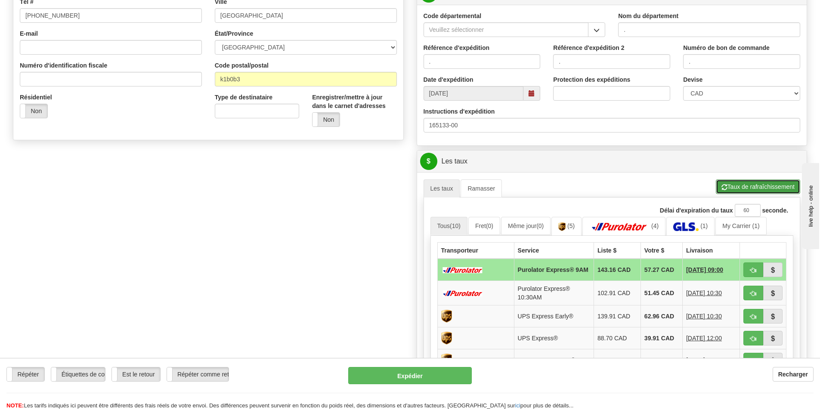
click at [728, 188] on button "Taux de rafraîchissement" at bounding box center [758, 187] width 84 height 15
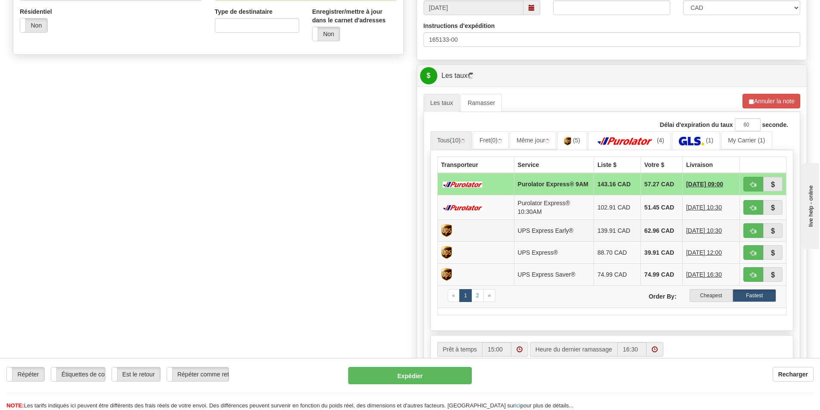
scroll to position [301, 0]
click at [703, 297] on label "Cheapest" at bounding box center [711, 295] width 43 height 13
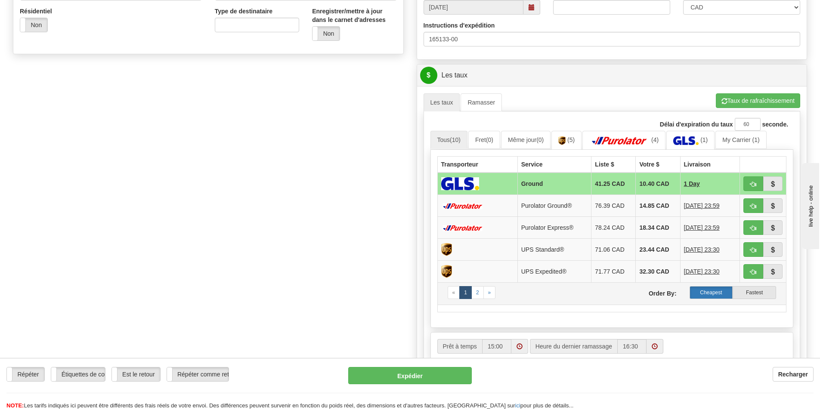
click at [702, 295] on label "Cheapest" at bounding box center [711, 292] width 43 height 13
click at [754, 204] on span "button" at bounding box center [754, 207] width 6 height 6
type input "260"
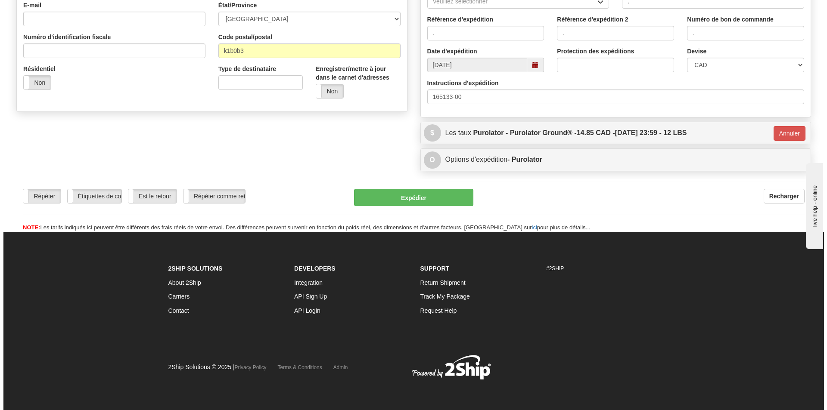
scroll to position [244, 0]
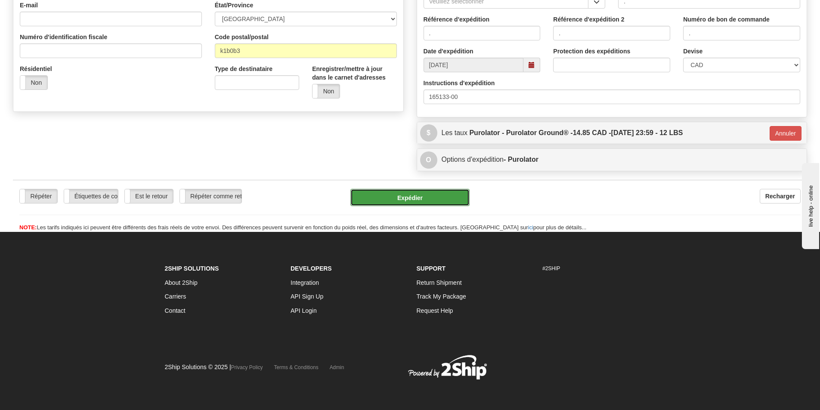
click at [441, 196] on button "Expédier" at bounding box center [410, 197] width 119 height 17
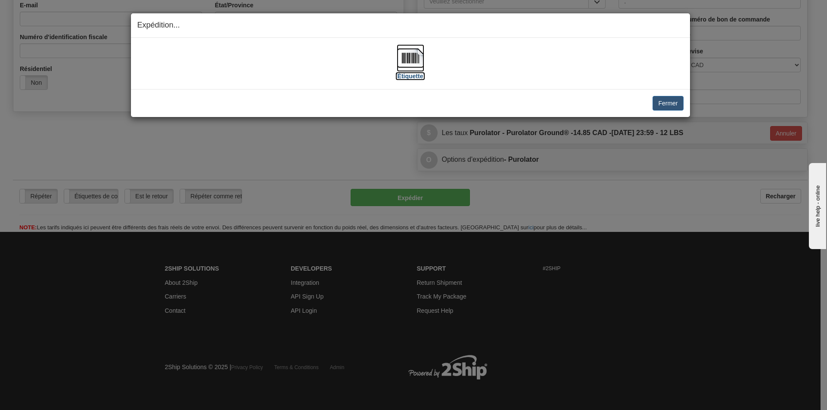
click at [417, 54] on img at bounding box center [411, 58] width 28 height 28
click at [672, 105] on button "Fermer" at bounding box center [667, 103] width 31 height 15
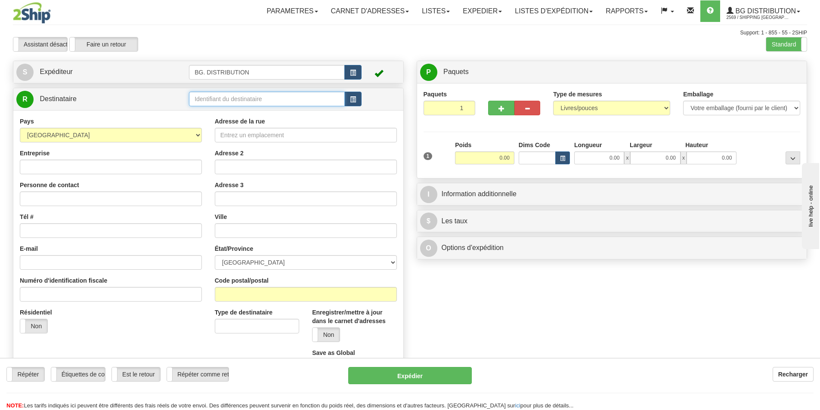
click at [262, 99] on input "text" at bounding box center [267, 99] width 156 height 15
type input "20064"
click button "Supprimer" at bounding box center [0, 0] width 0 height 0
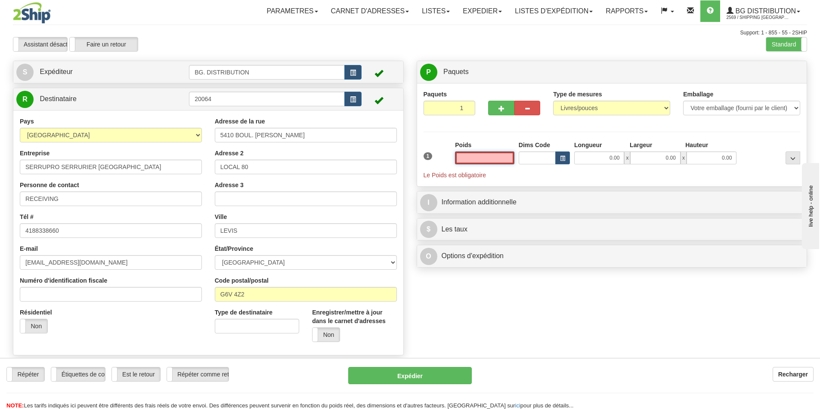
type input "2"
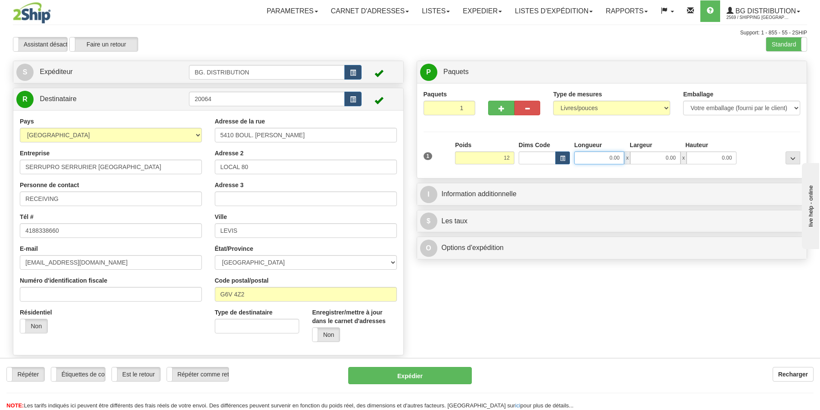
type input "12.00"
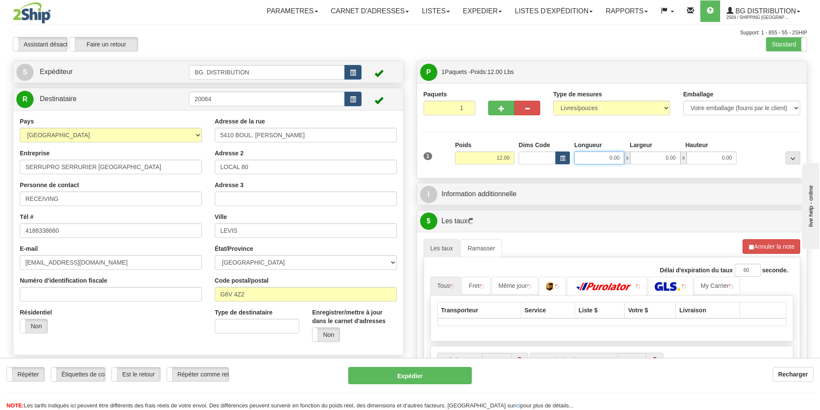
drag, startPoint x: 593, startPoint y: 163, endPoint x: 597, endPoint y: 161, distance: 4.6
click at [593, 163] on input "0.00" at bounding box center [599, 158] width 50 height 13
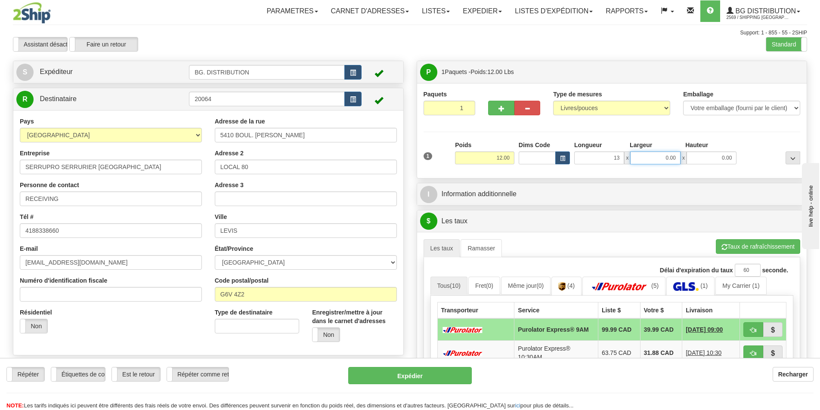
type input "13.00"
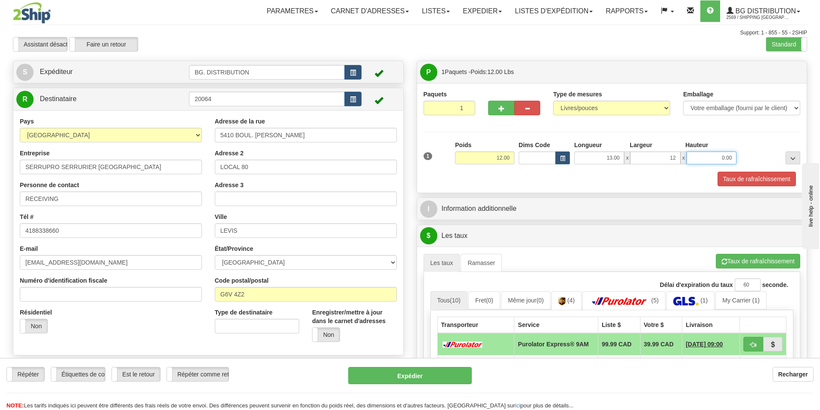
type input "12.00"
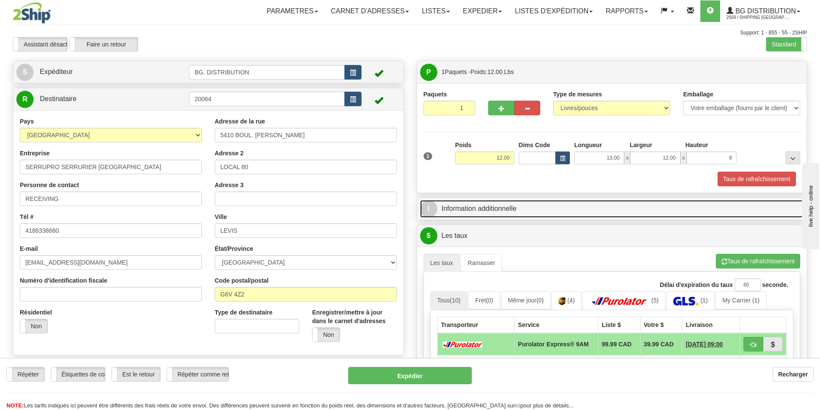
type input "8.00"
click at [511, 207] on link "I Information additionnelle" at bounding box center [612, 209] width 384 height 18
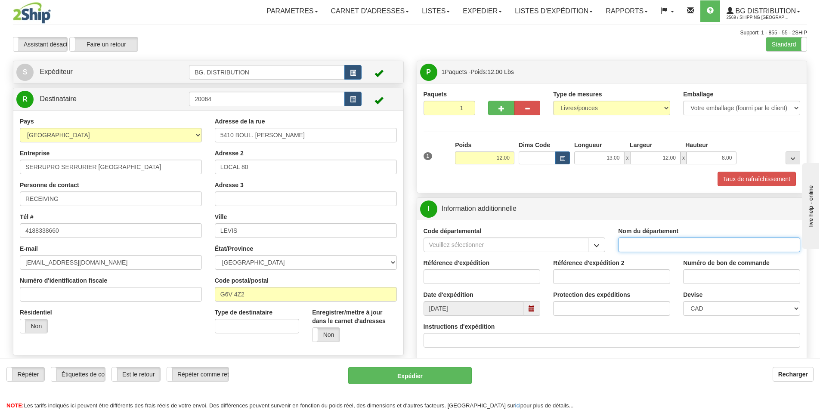
click at [667, 247] on input "Nom du département" at bounding box center [709, 245] width 182 height 15
type input "."
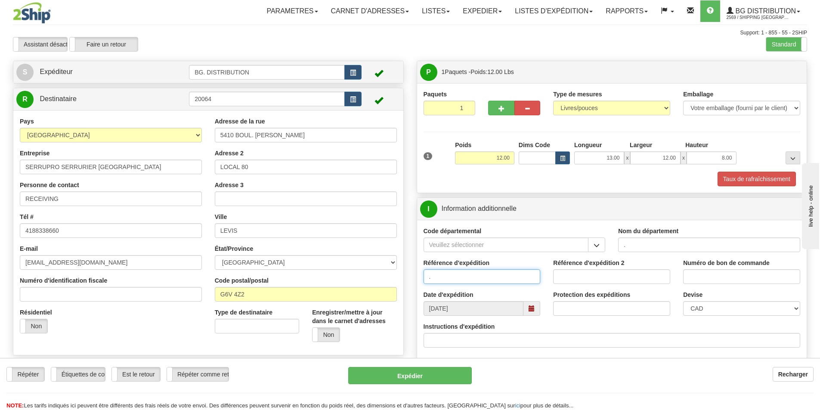
type input "."
type input ".."
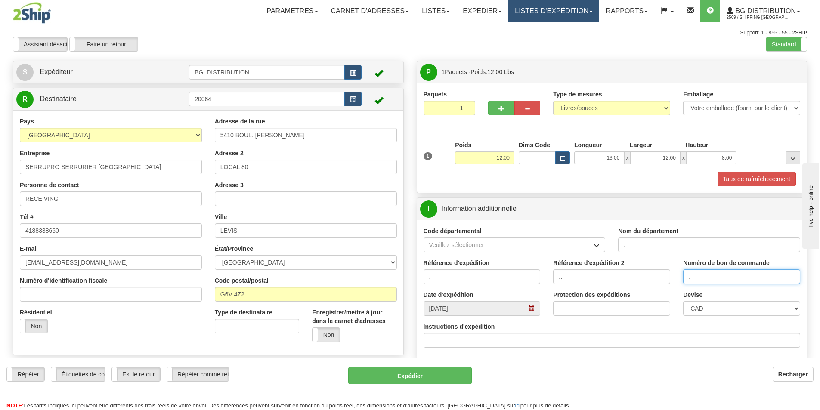
type input "."
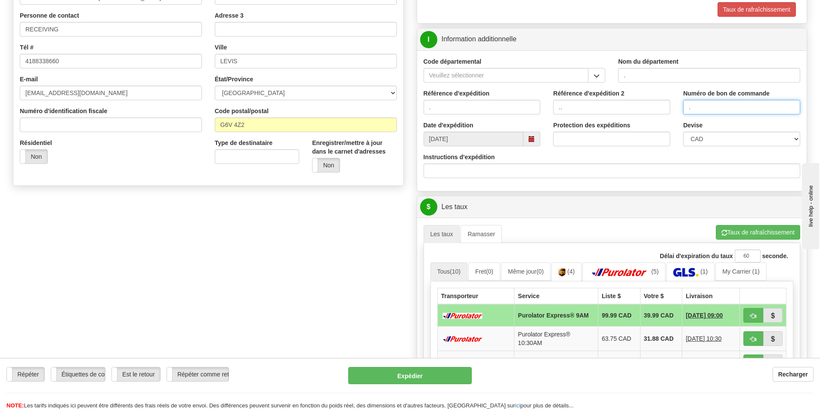
scroll to position [172, 0]
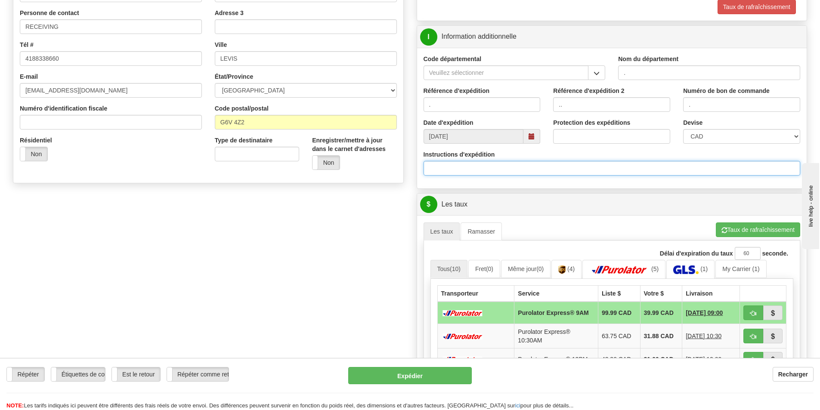
click at [507, 163] on input "Instructions d'expédition" at bounding box center [612, 168] width 377 height 15
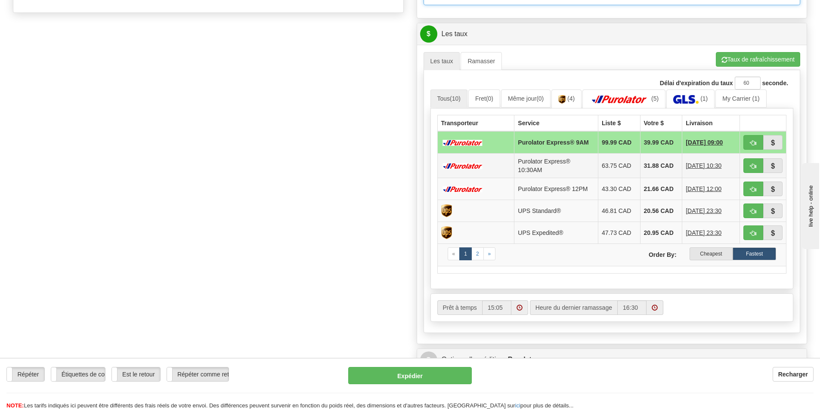
scroll to position [344, 0]
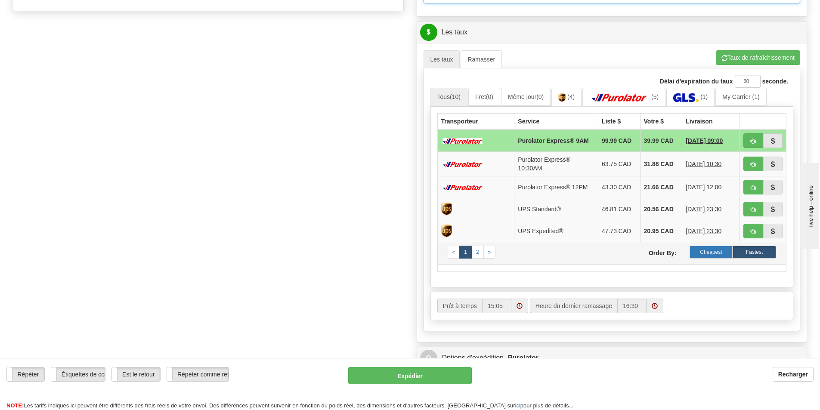
type input "30133245-00"
click at [711, 257] on label "Cheapest" at bounding box center [711, 252] width 43 height 13
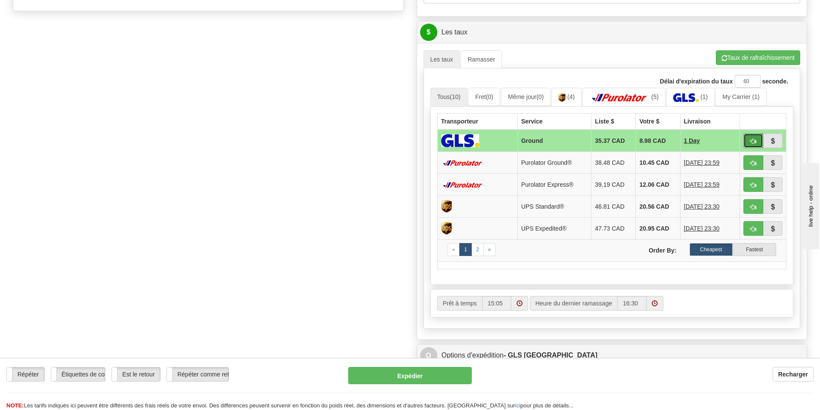
click at [748, 140] on button "button" at bounding box center [754, 140] width 20 height 15
type input "1"
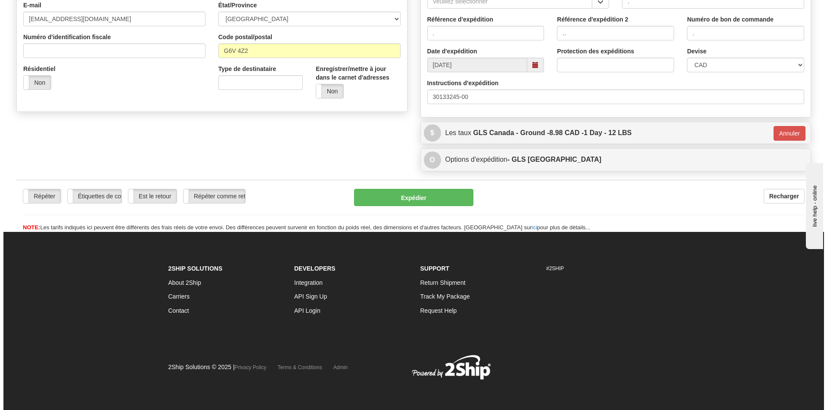
scroll to position [244, 0]
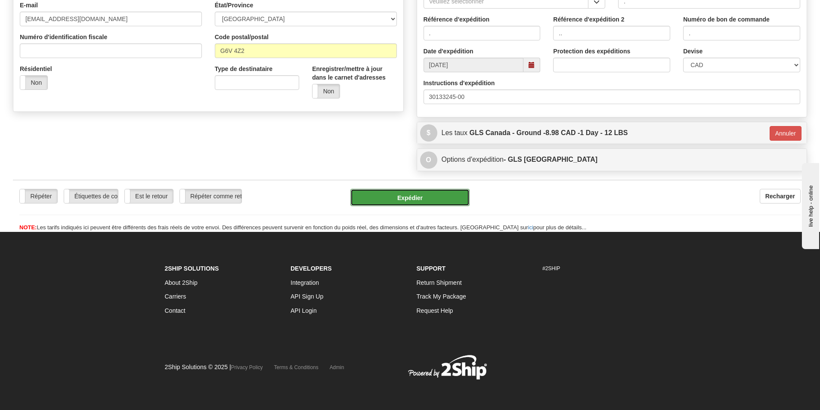
click at [410, 199] on button "Expédier" at bounding box center [410, 197] width 119 height 17
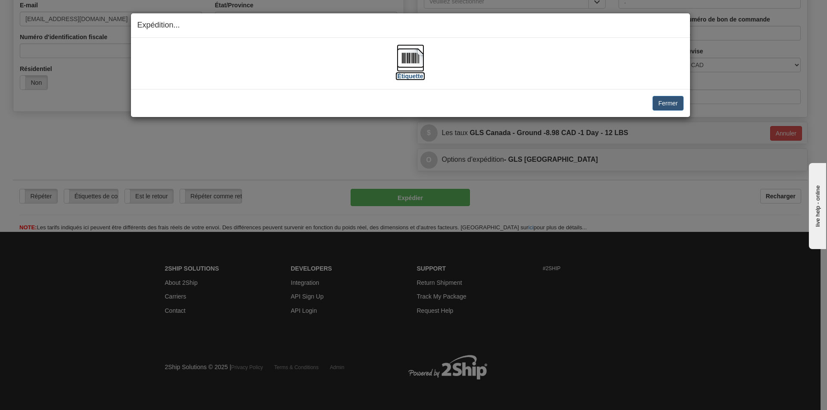
click at [413, 63] on img at bounding box center [411, 58] width 28 height 28
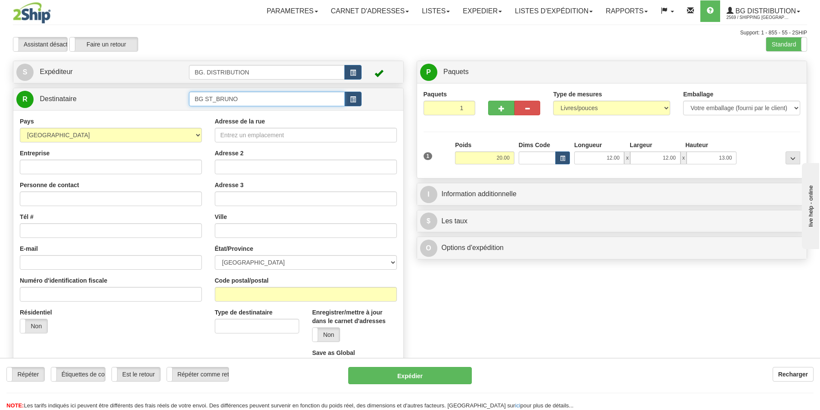
click at [216, 99] on input "BG ST_BRUNO" at bounding box center [267, 99] width 156 height 15
click at [303, 140] on input "Adresse de la rue" at bounding box center [306, 135] width 182 height 15
click at [280, 102] on input "BG ST_BRUNO" at bounding box center [267, 99] width 156 height 15
drag, startPoint x: 280, startPoint y: 102, endPoint x: 148, endPoint y: 86, distance: 133.2
click at [148, 86] on div "Créer une étiquette pour le retour Créer un ramassage sans étiquette S Expédite…" at bounding box center [208, 226] width 404 height 331
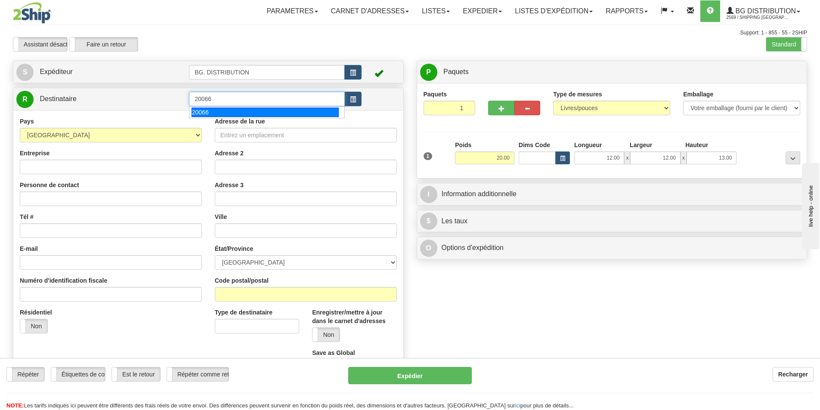
click at [211, 108] on div "20066" at bounding box center [266, 112] width 148 height 9
type input "20066"
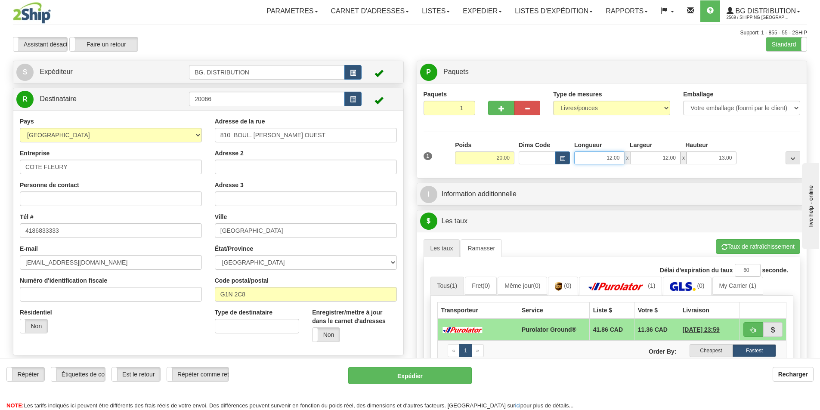
click at [585, 154] on input "12.00" at bounding box center [599, 158] width 50 height 13
click at [593, 156] on input "12.00" at bounding box center [599, 158] width 50 height 13
drag, startPoint x: 600, startPoint y: 156, endPoint x: 624, endPoint y: 150, distance: 25.0
click at [624, 150] on div "Longueur Largeur Hauteur 12.00 x 12.00 x 13.00" at bounding box center [655, 153] width 167 height 24
type input "19.00"
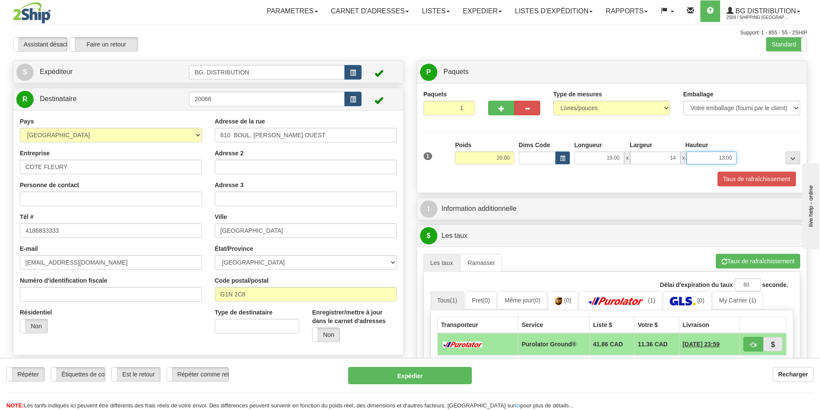
type input "14.00"
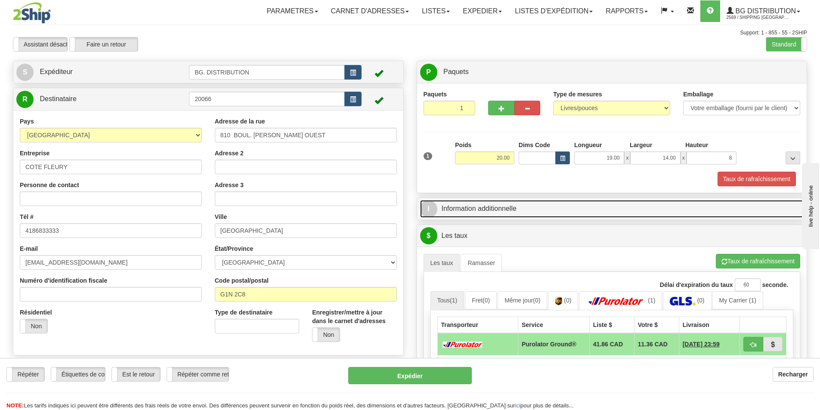
type input "8.00"
click at [569, 202] on link "I Information additionnelle" at bounding box center [612, 209] width 384 height 18
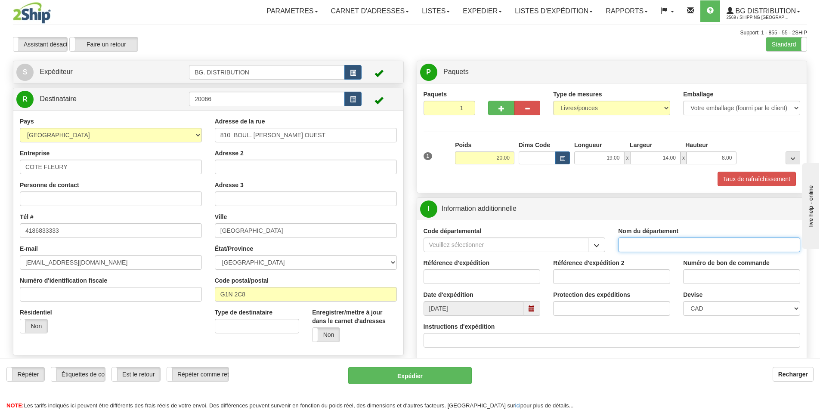
click at [637, 245] on input "Nom du département" at bounding box center [709, 245] width 182 height 15
type input "."
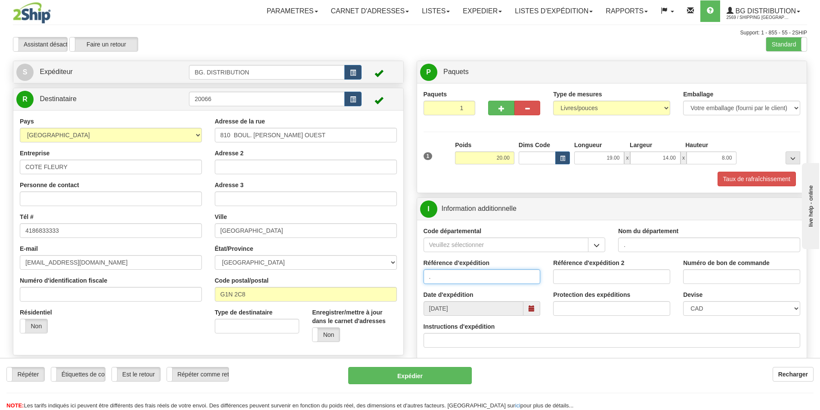
type input "."
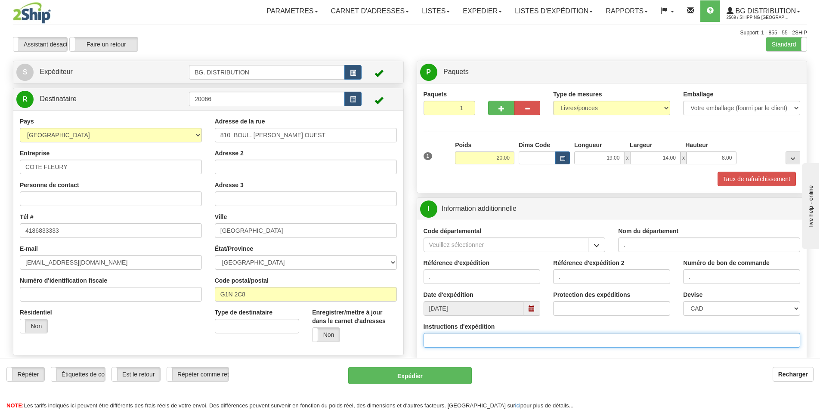
click at [481, 338] on input "Instructions d'expédition" at bounding box center [612, 340] width 377 height 15
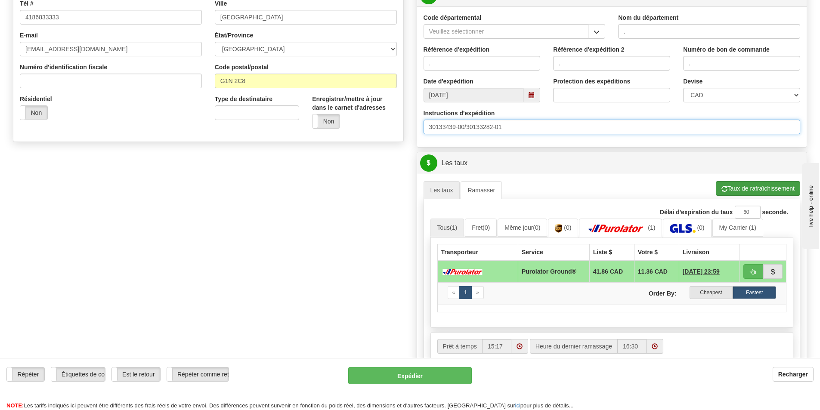
scroll to position [215, 0]
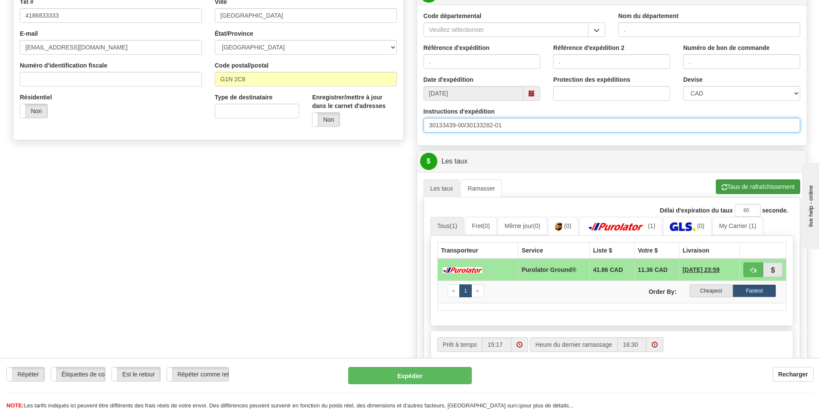
type input "30133439-00/30133282-01"
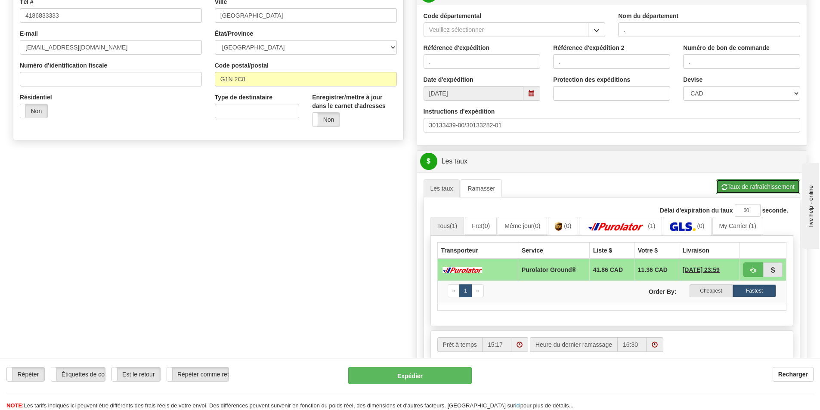
click at [747, 186] on button "Taux de rafraîchissement" at bounding box center [758, 187] width 84 height 15
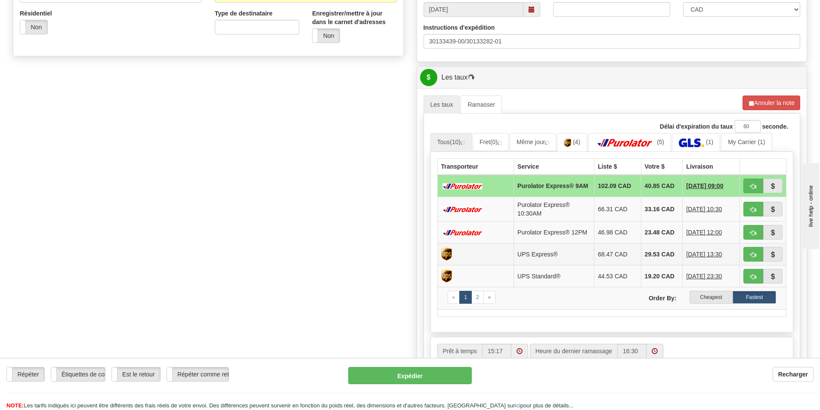
scroll to position [301, 0]
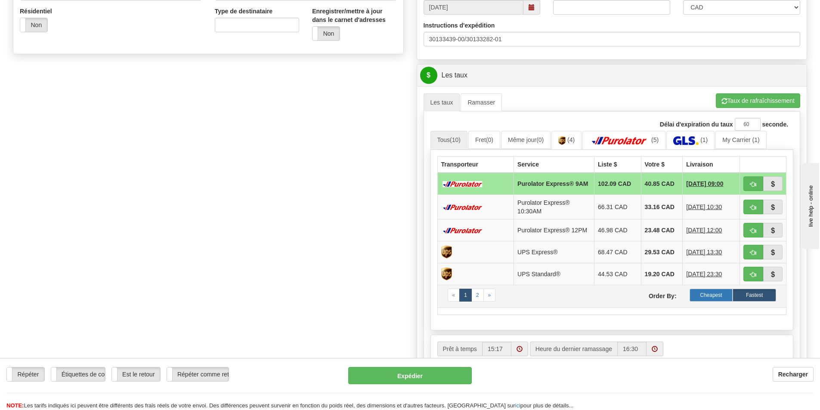
click at [696, 297] on label "Cheapest" at bounding box center [711, 295] width 43 height 13
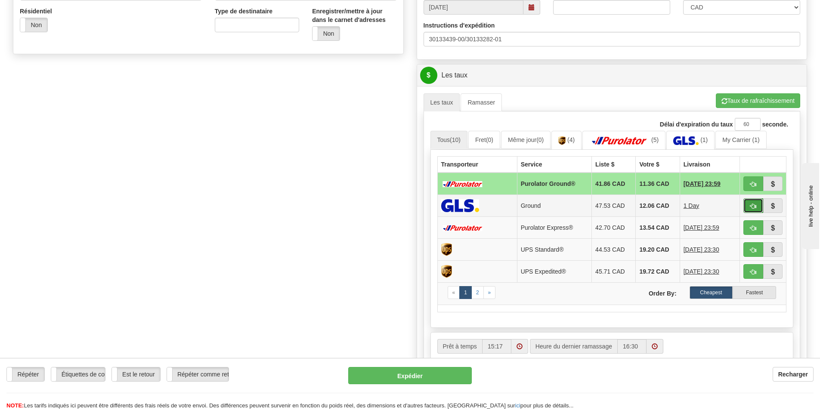
click at [753, 202] on button "button" at bounding box center [754, 206] width 20 height 15
type input "1"
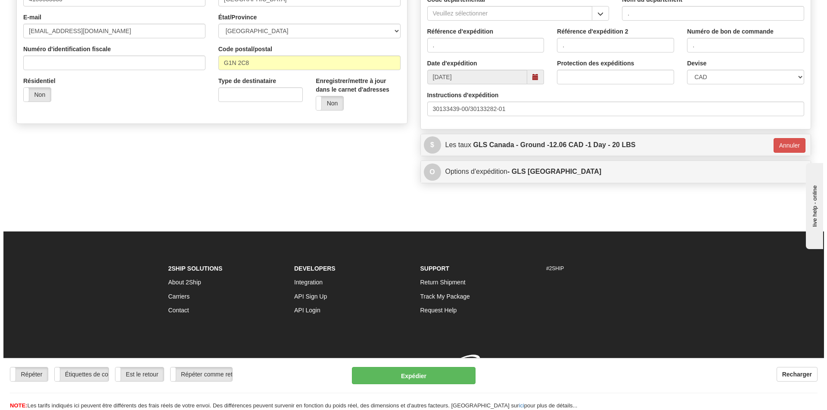
scroll to position [244, 0]
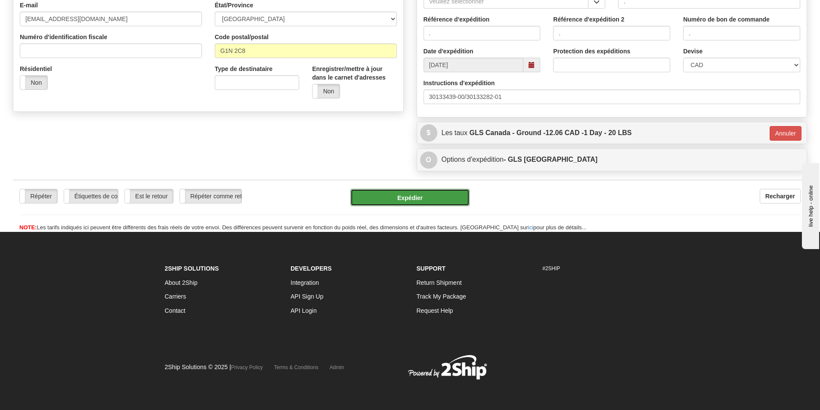
click at [439, 199] on button "Expédier" at bounding box center [410, 197] width 119 height 17
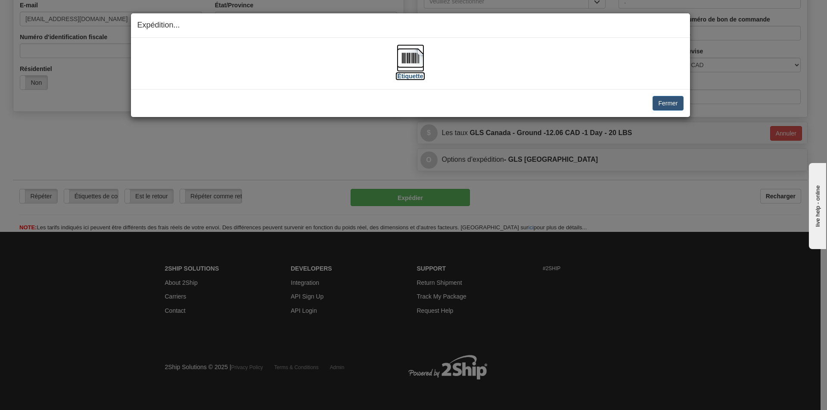
click at [411, 55] on img at bounding box center [411, 58] width 28 height 28
click at [668, 109] on button "Fermer" at bounding box center [667, 103] width 31 height 15
